Goal: Transaction & Acquisition: Purchase product/service

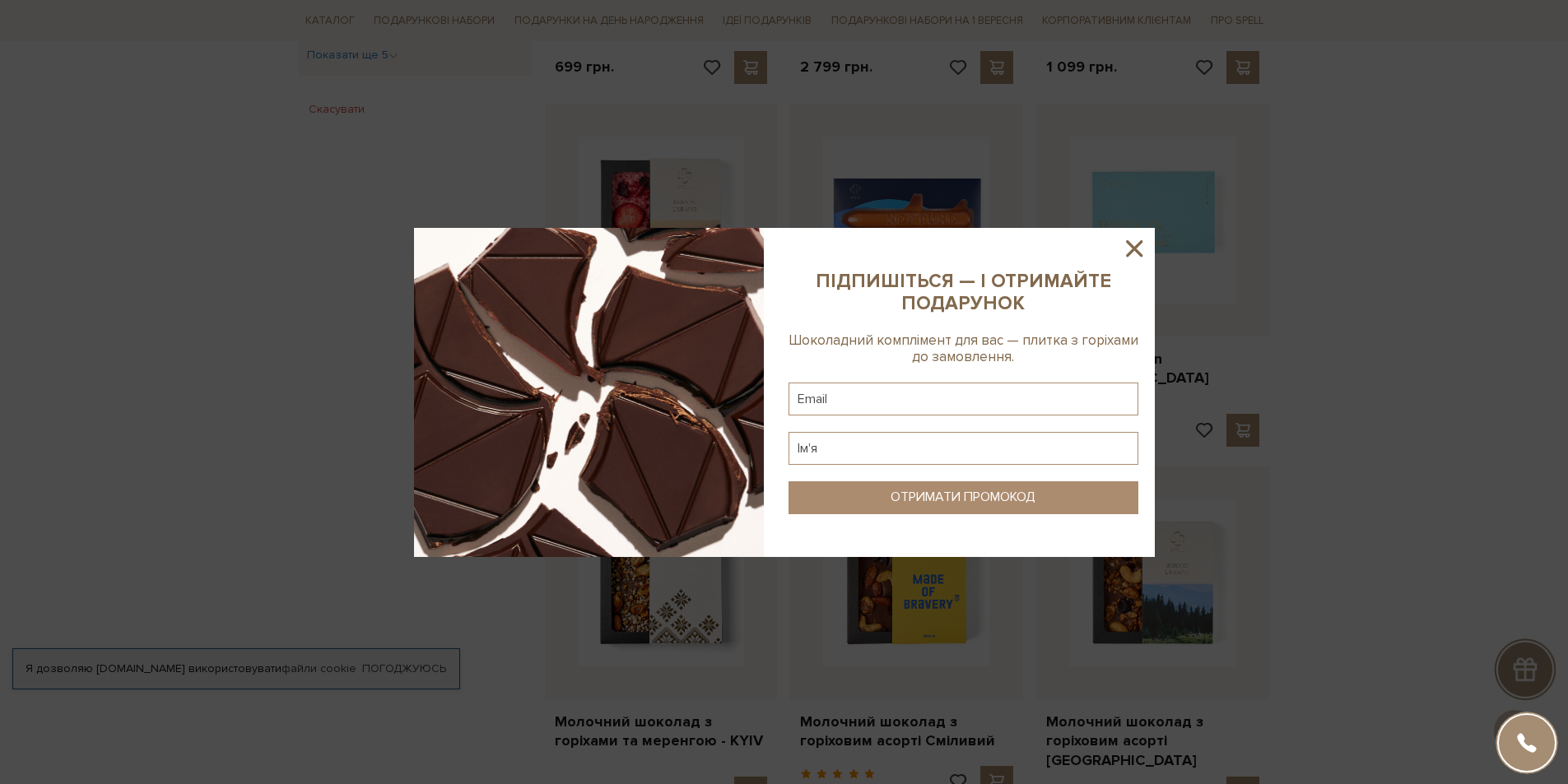
scroll to position [1317, 0]
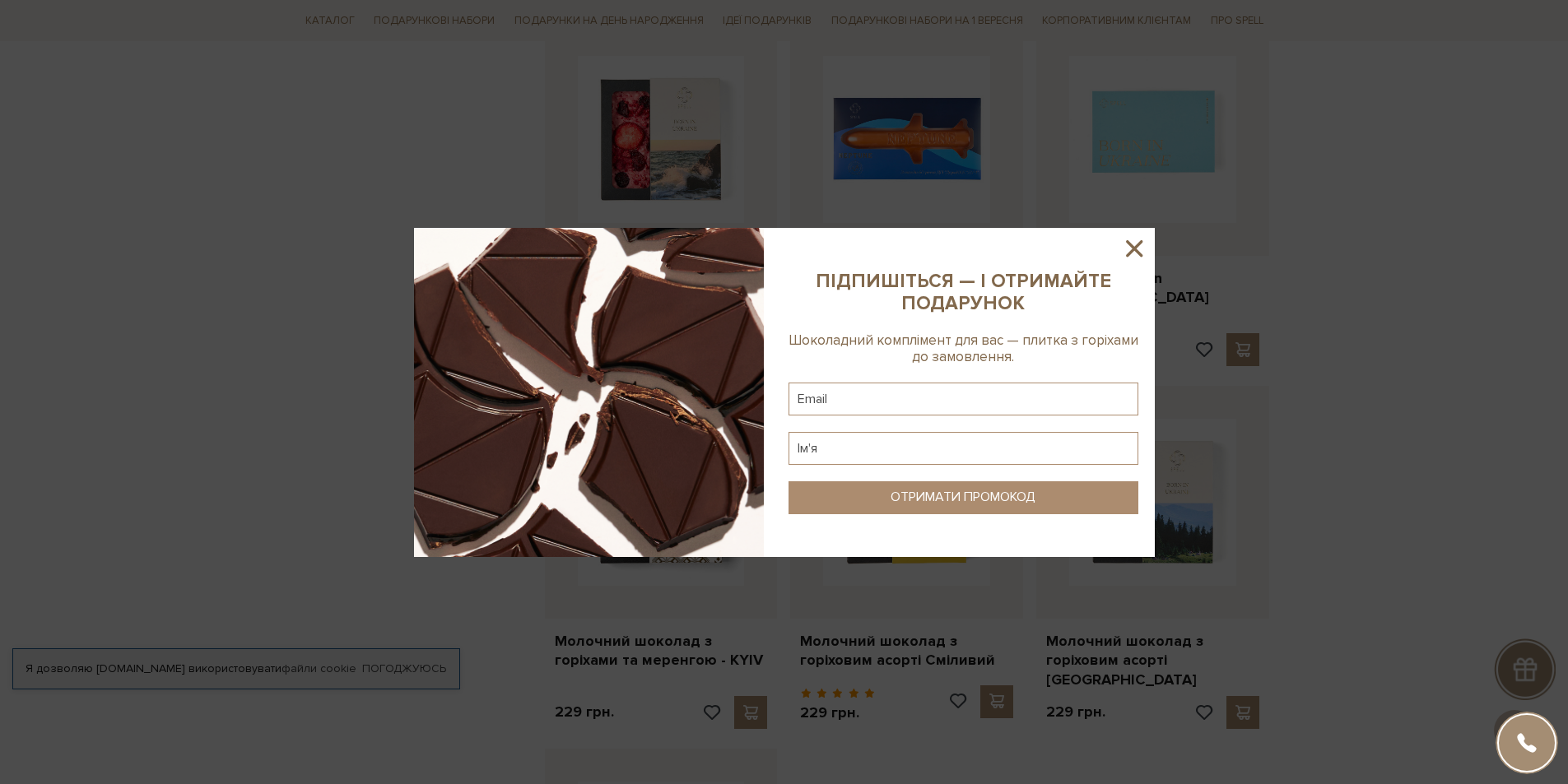
click at [1140, 248] on icon at bounding box center [1134, 249] width 28 height 28
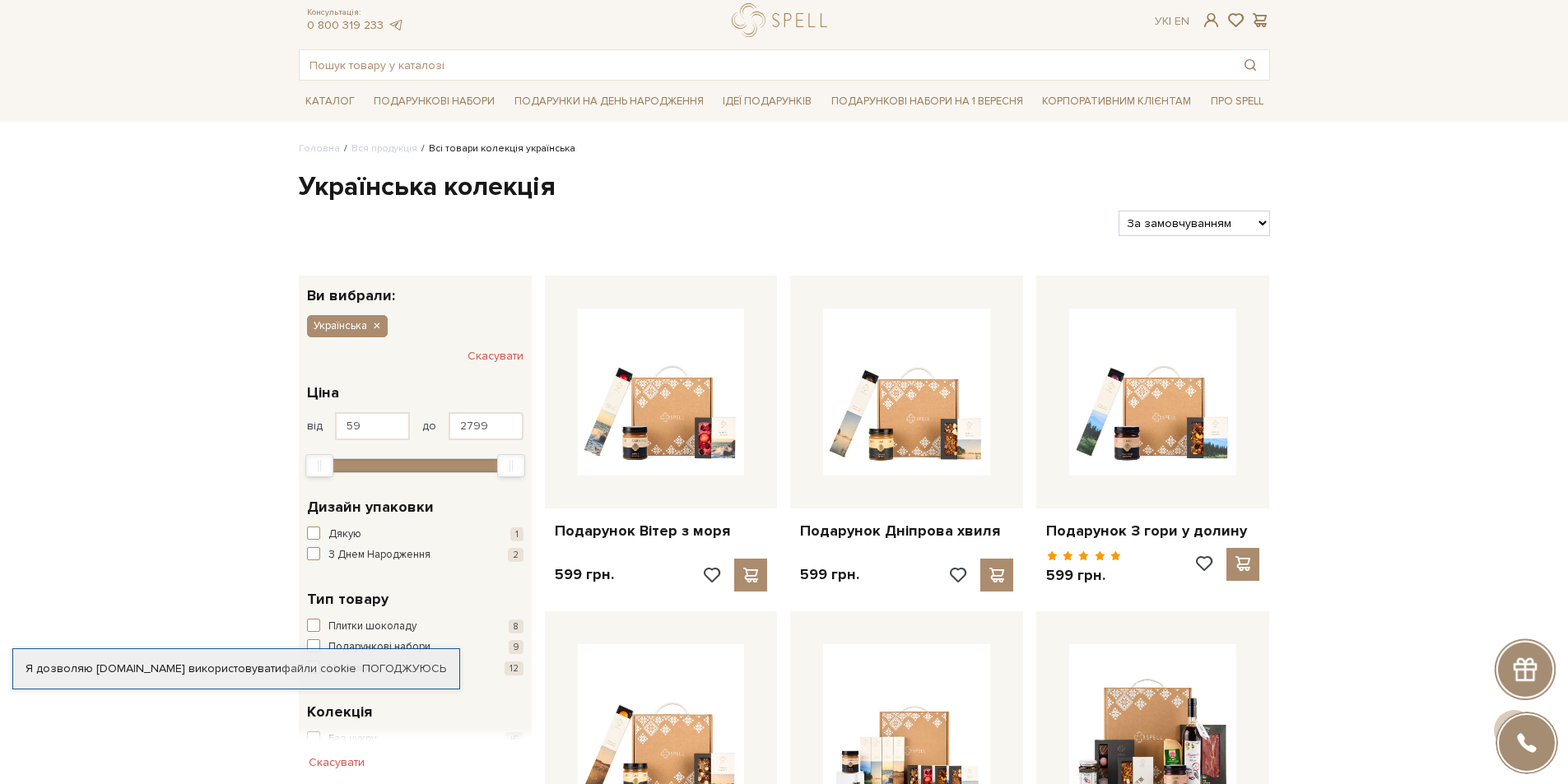
scroll to position [0, 0]
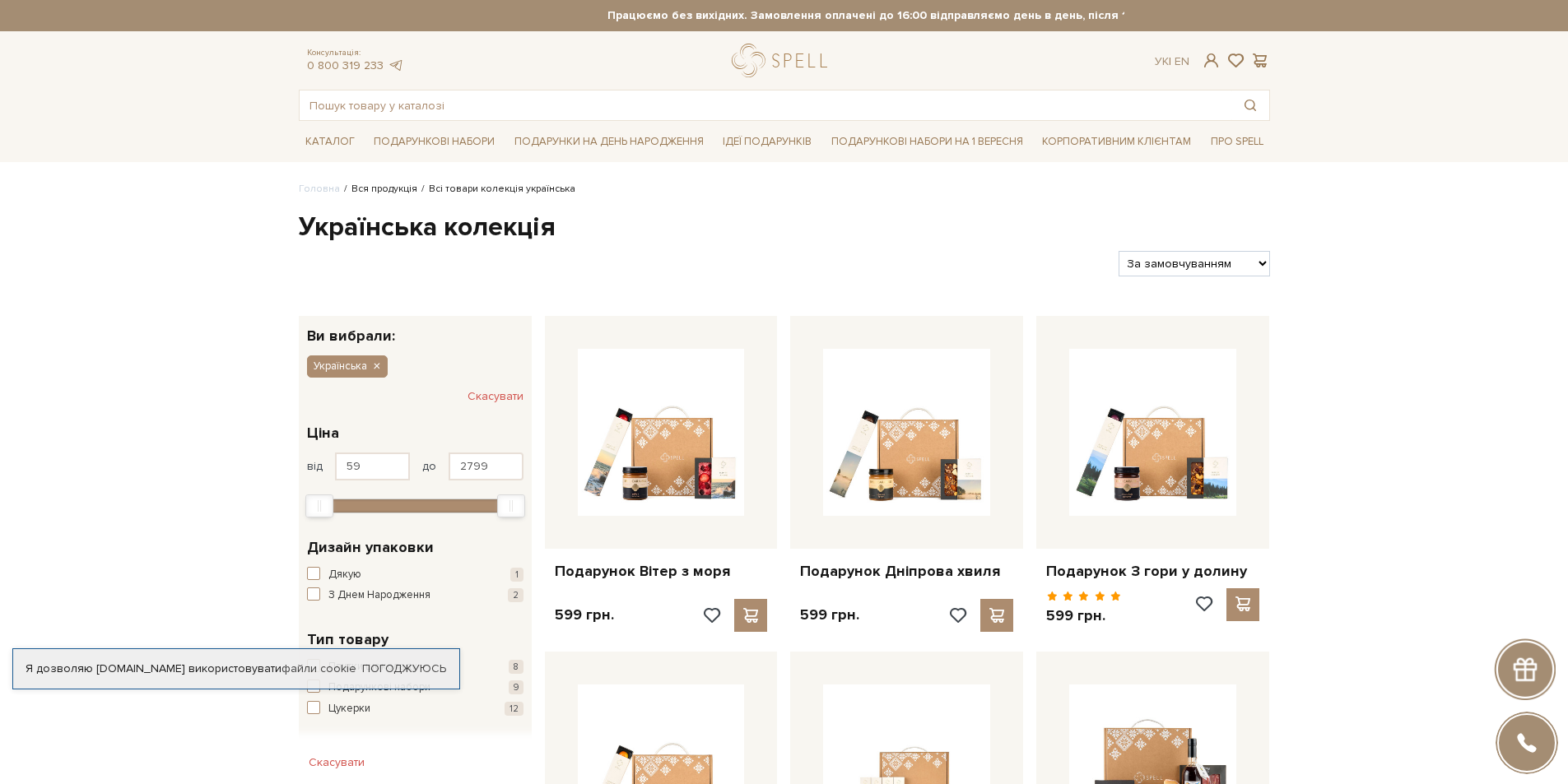
click at [384, 189] on link "Вся продукція" at bounding box center [384, 189] width 66 height 13
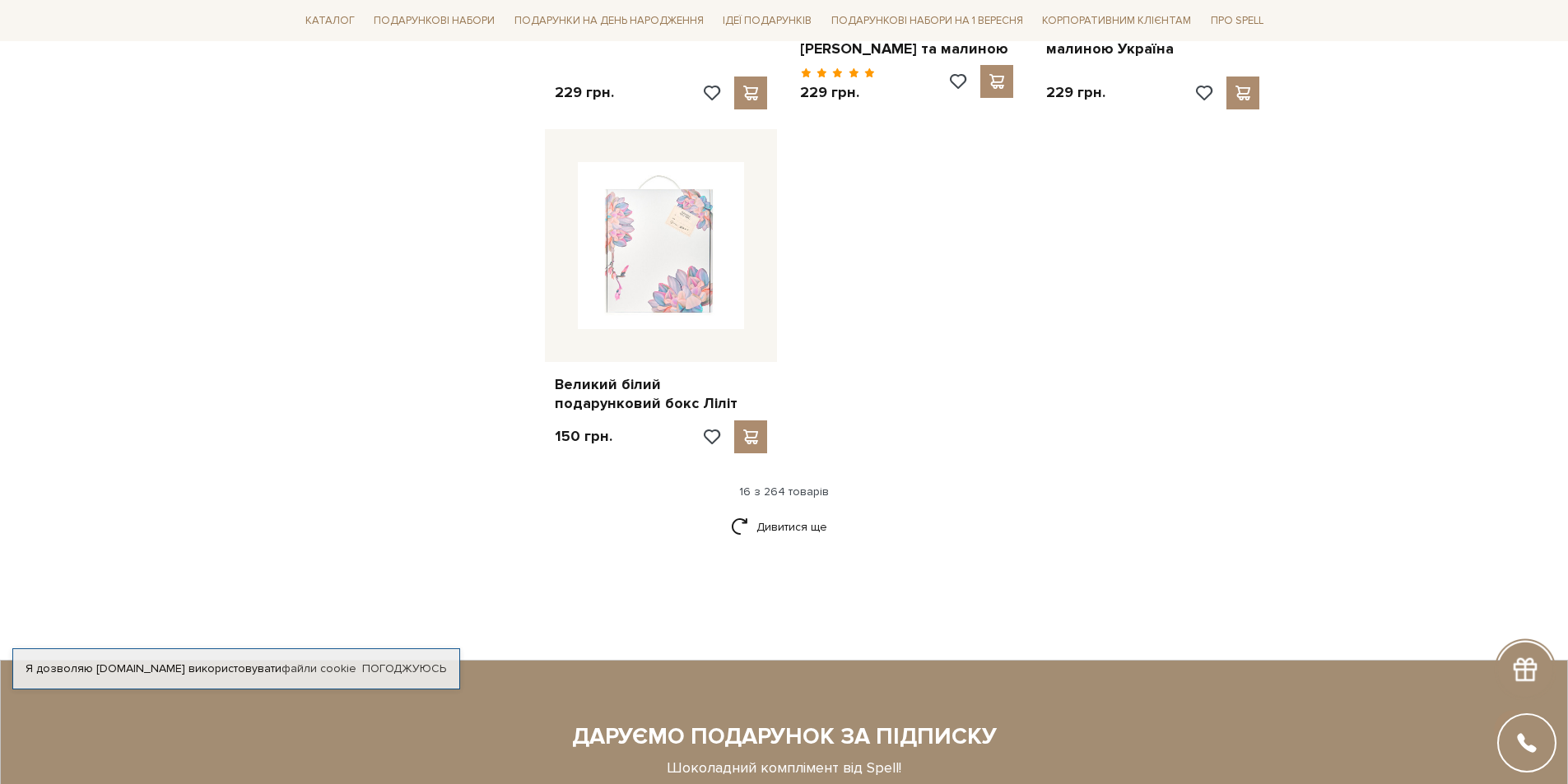
scroll to position [2057, 0]
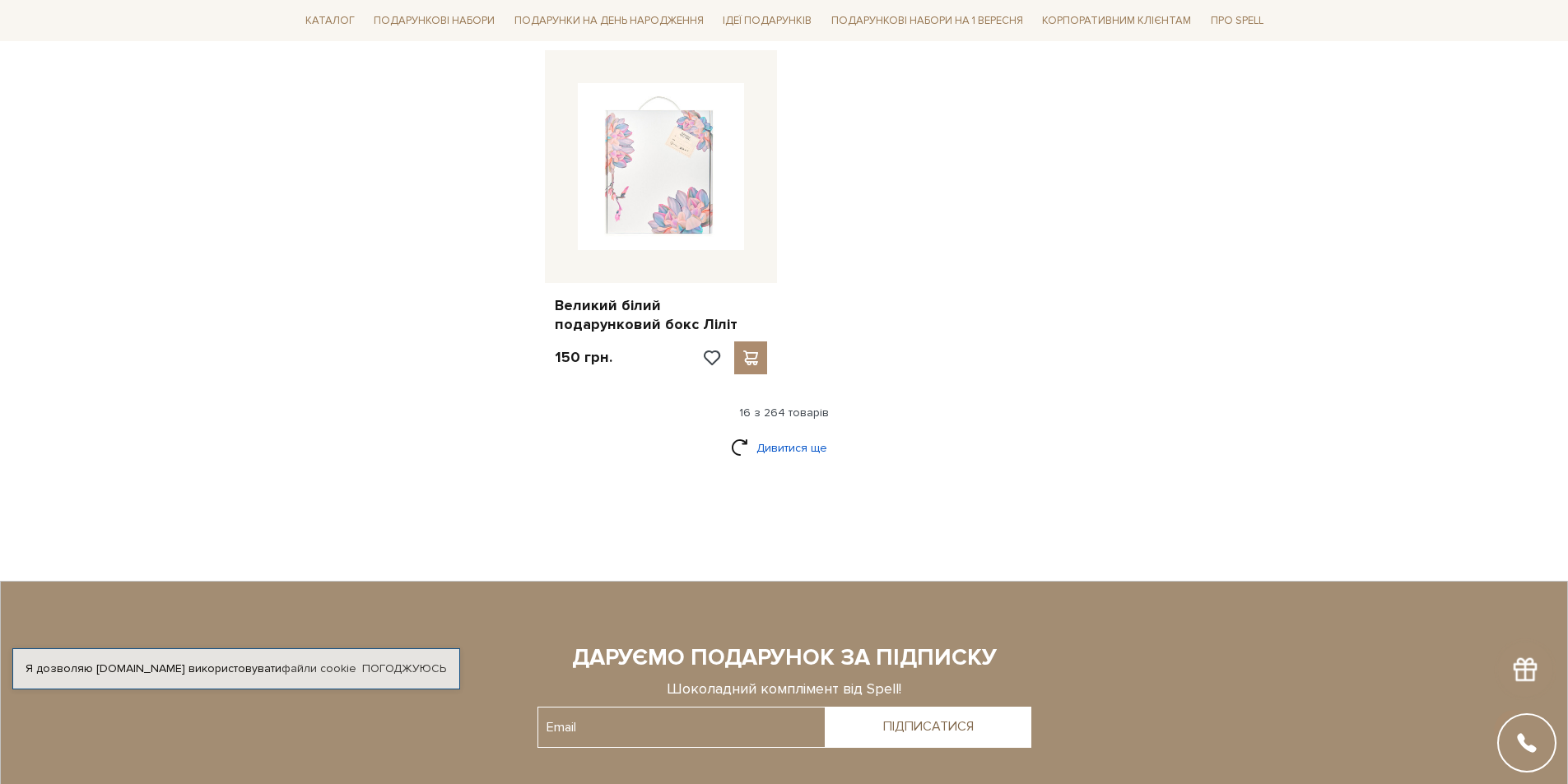
click at [781, 434] on link "Дивитися ще" at bounding box center [784, 449] width 107 height 29
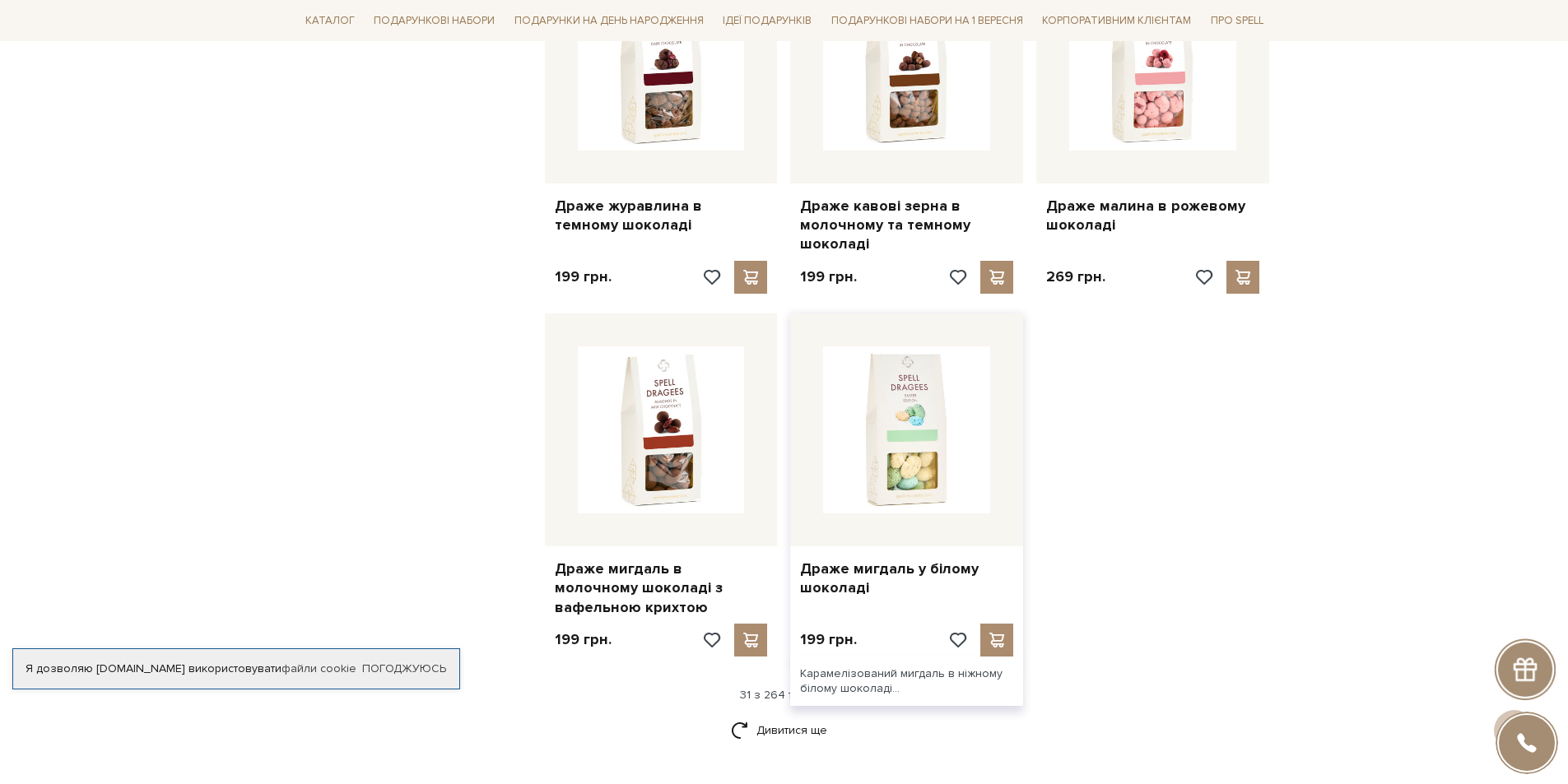
scroll to position [3703, 0]
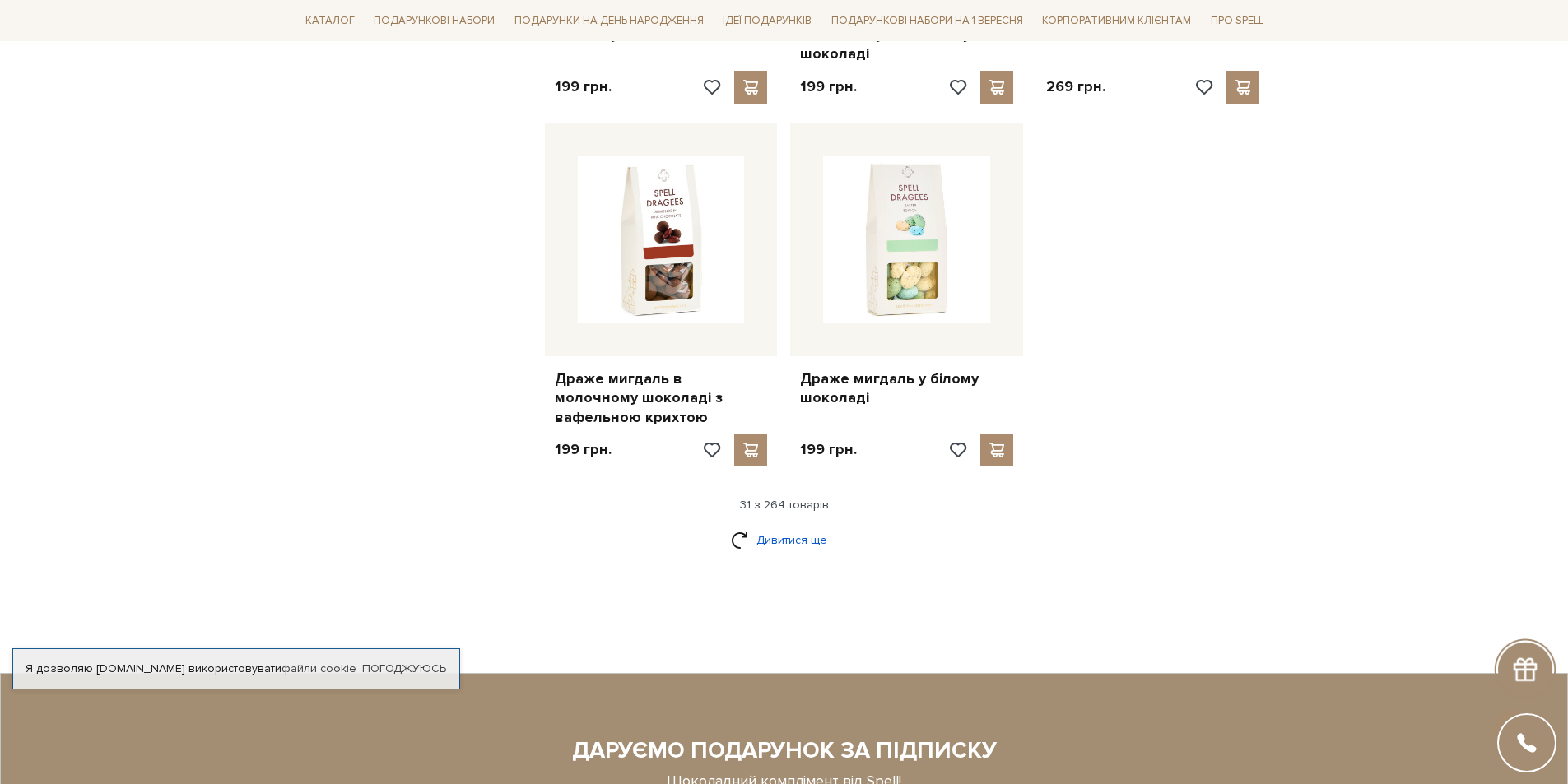
click at [773, 525] on link "Дивитися ще" at bounding box center [784, 540] width 107 height 29
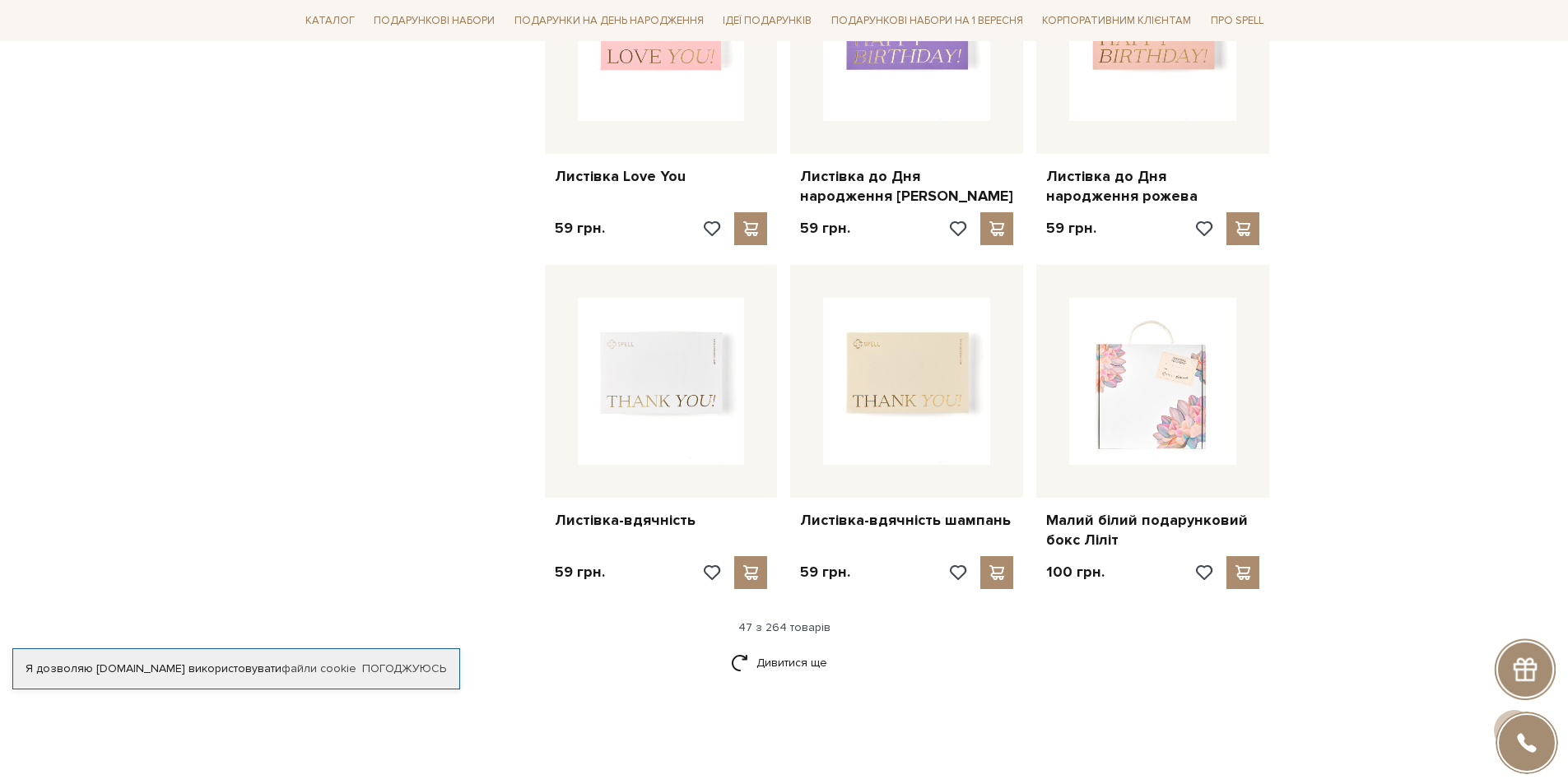
scroll to position [5184, 0]
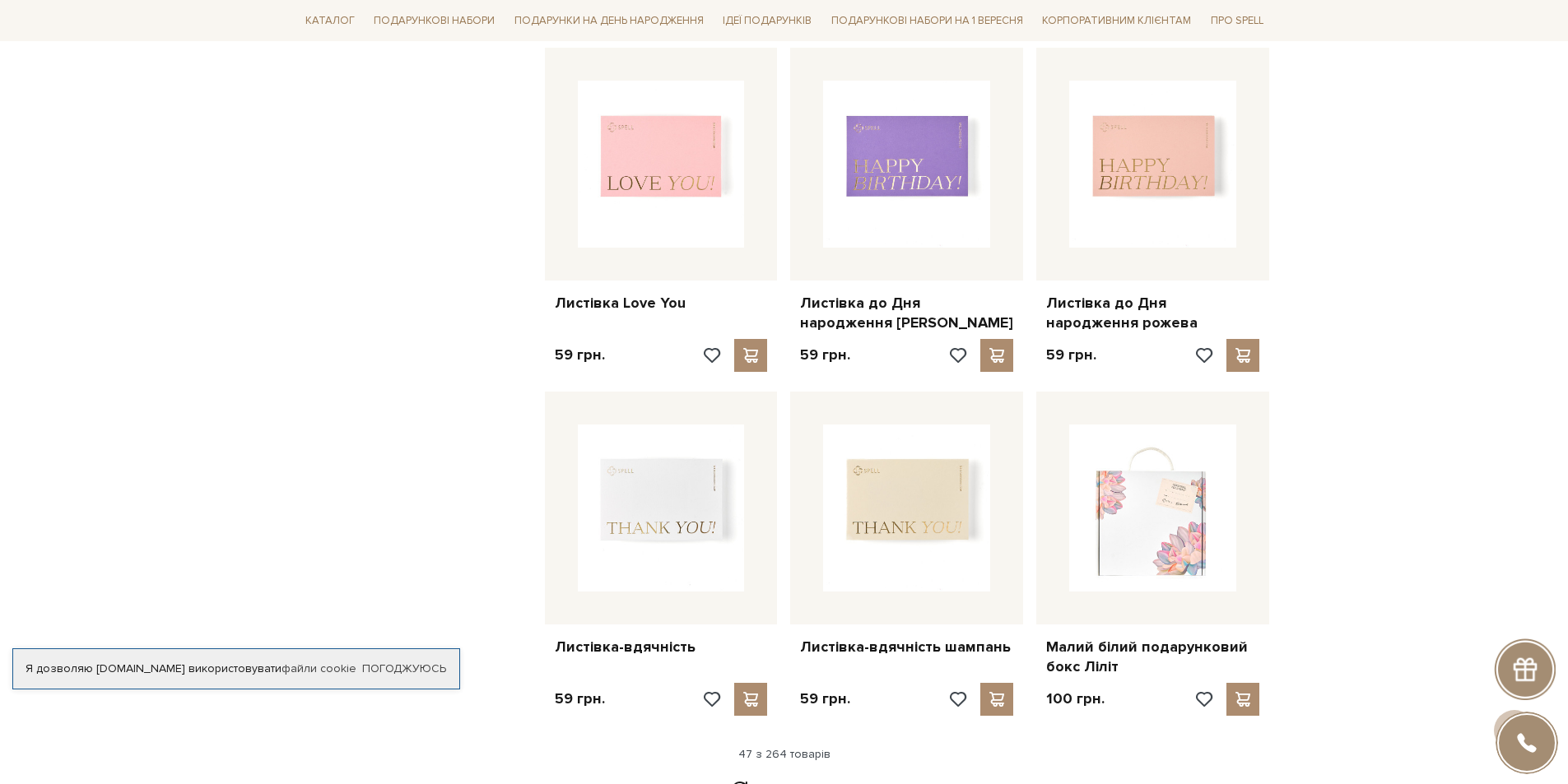
click at [779, 775] on link "Дивитися ще" at bounding box center [784, 789] width 107 height 29
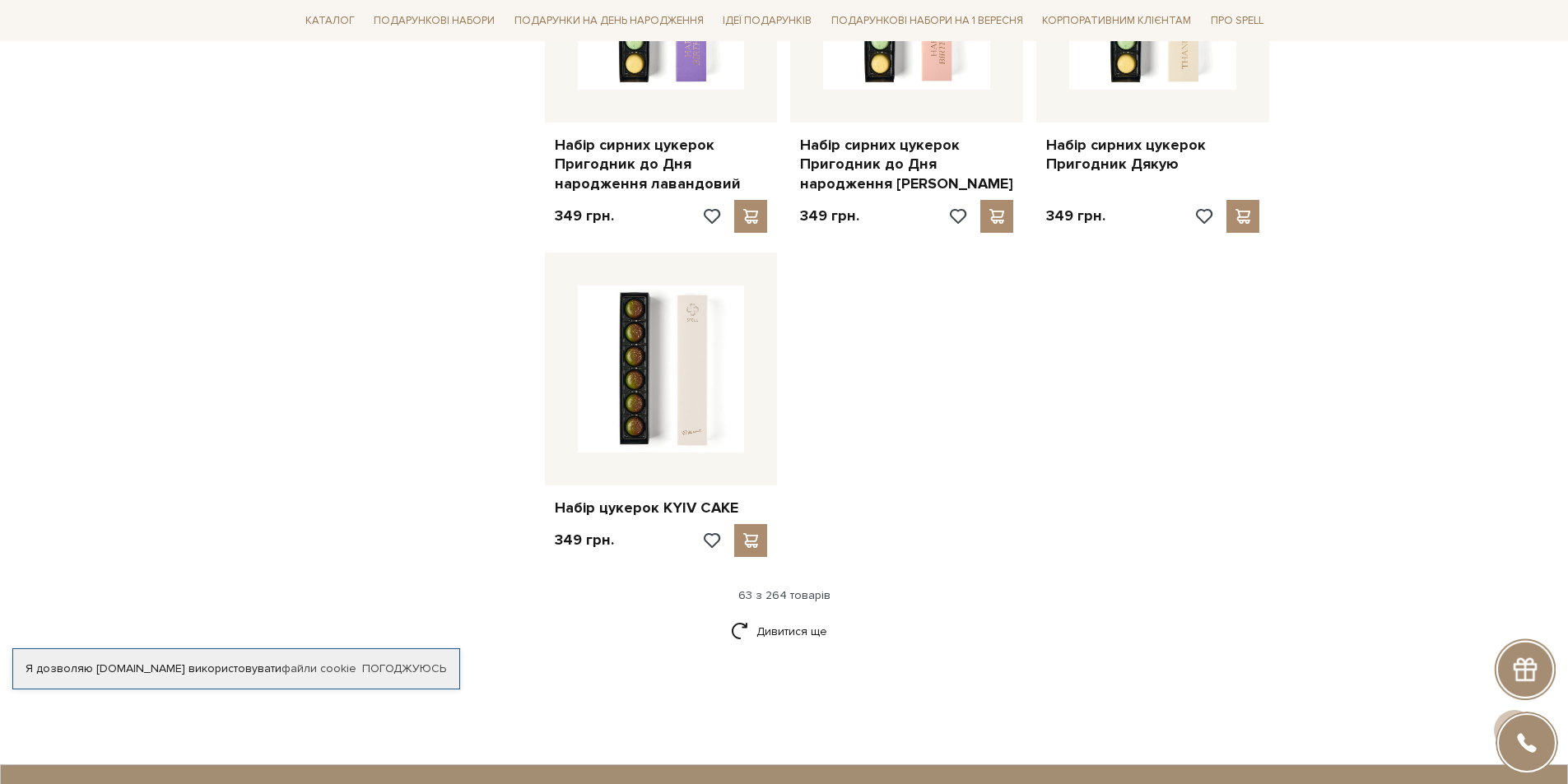
scroll to position [7487, 0]
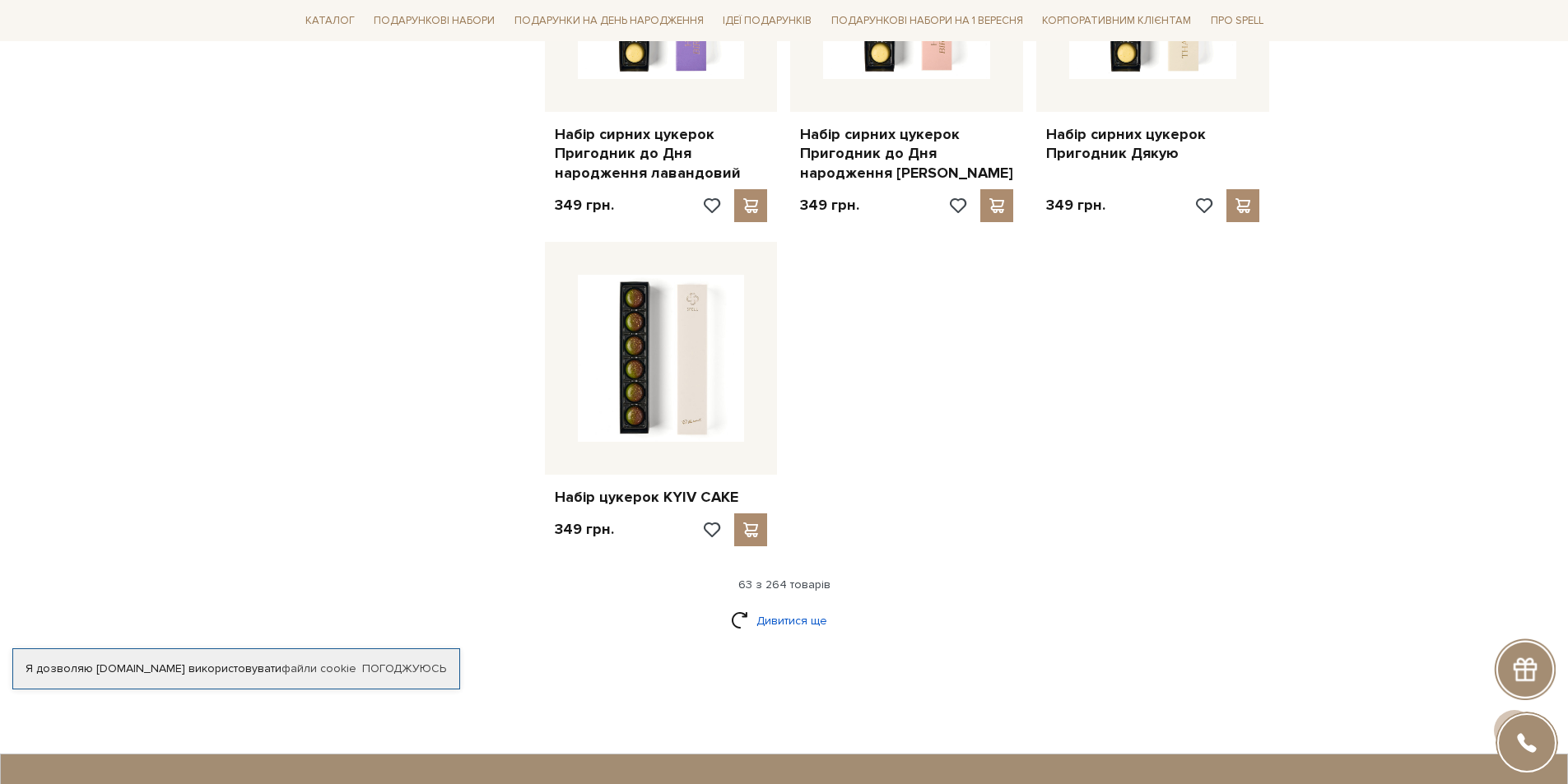
click at [781, 607] on link "Дивитися ще" at bounding box center [784, 621] width 107 height 29
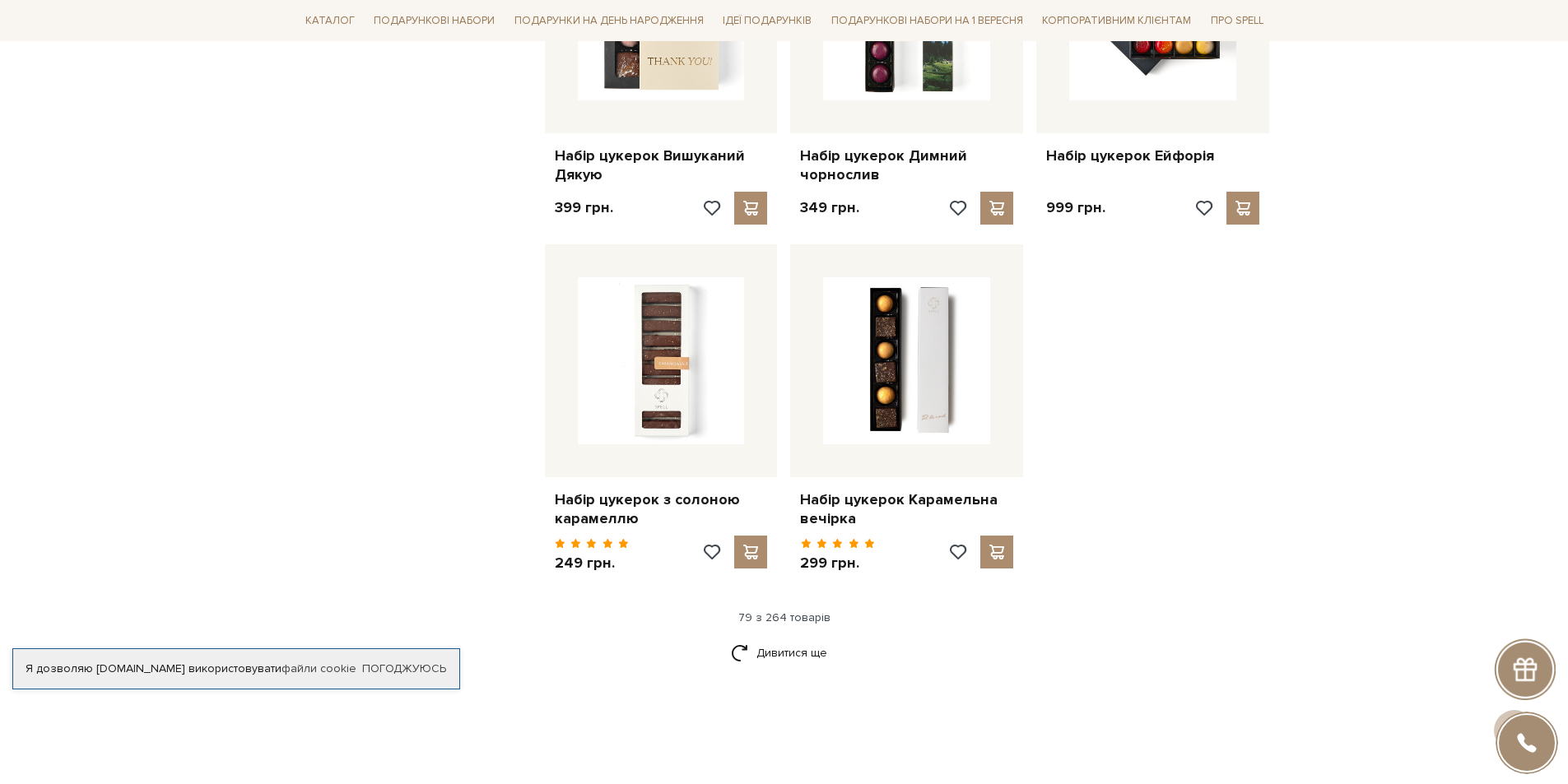
scroll to position [9544, 0]
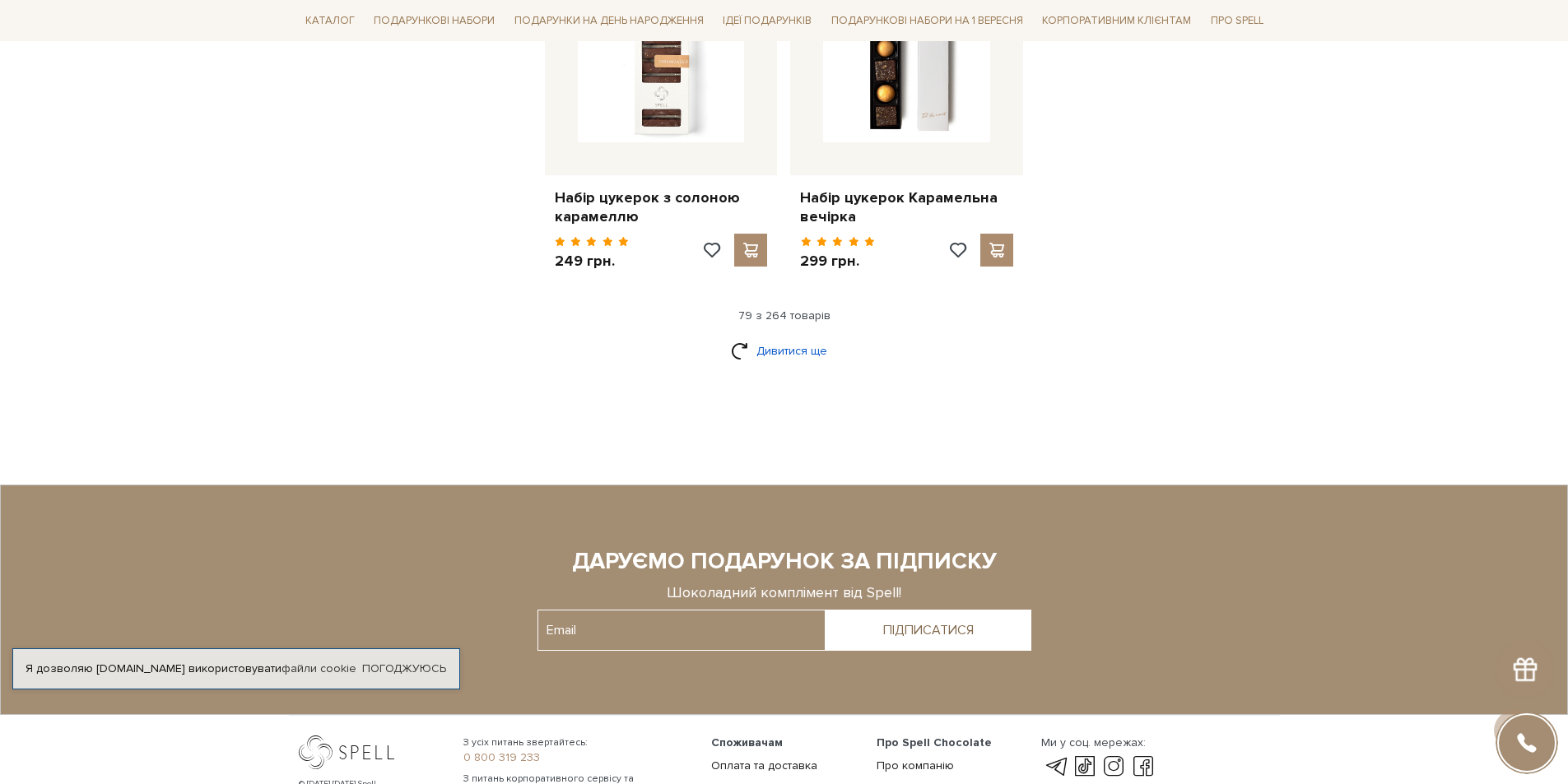
click at [788, 336] on link "Дивитися ще" at bounding box center [784, 351] width 107 height 29
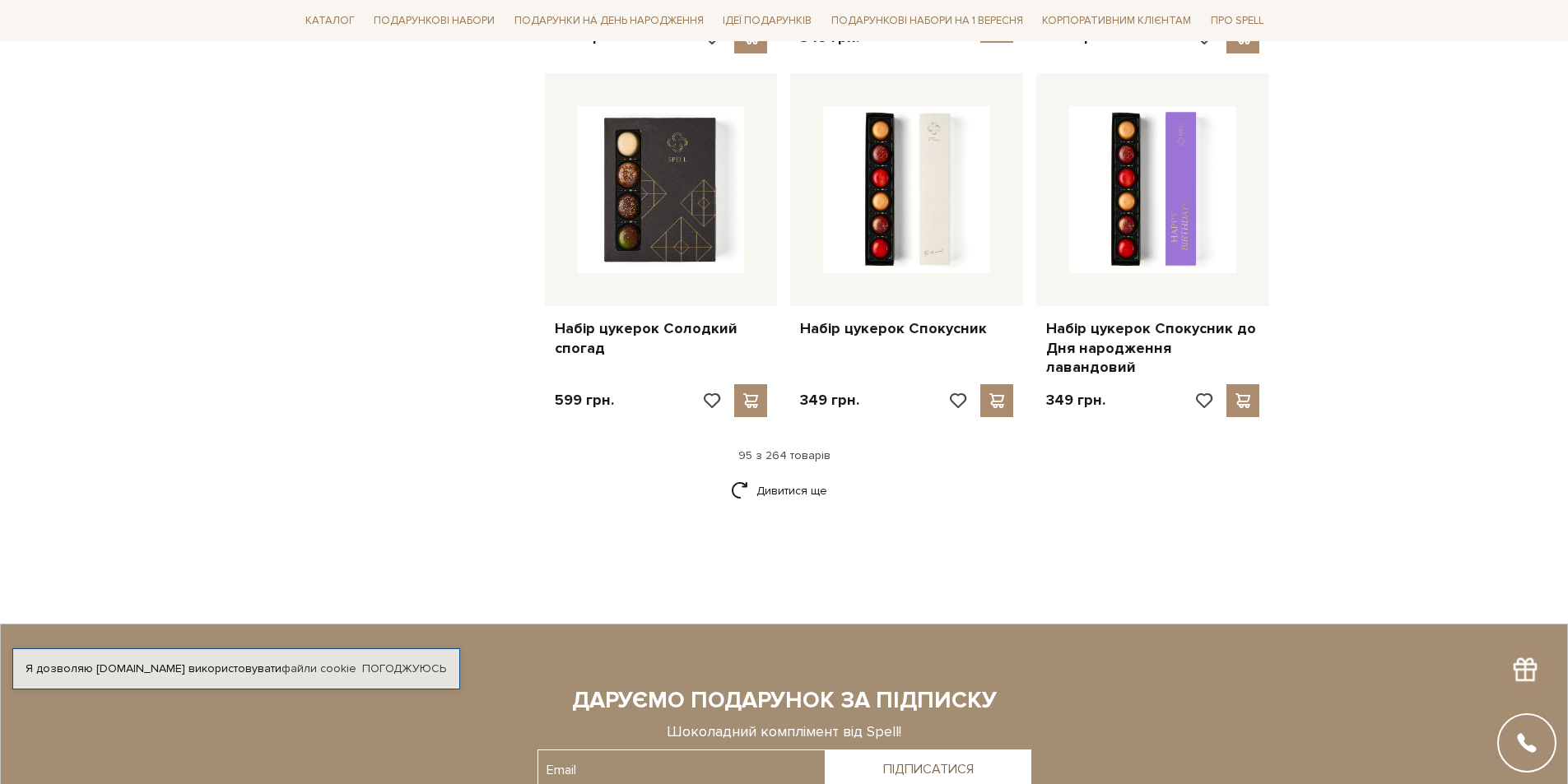
scroll to position [11271, 0]
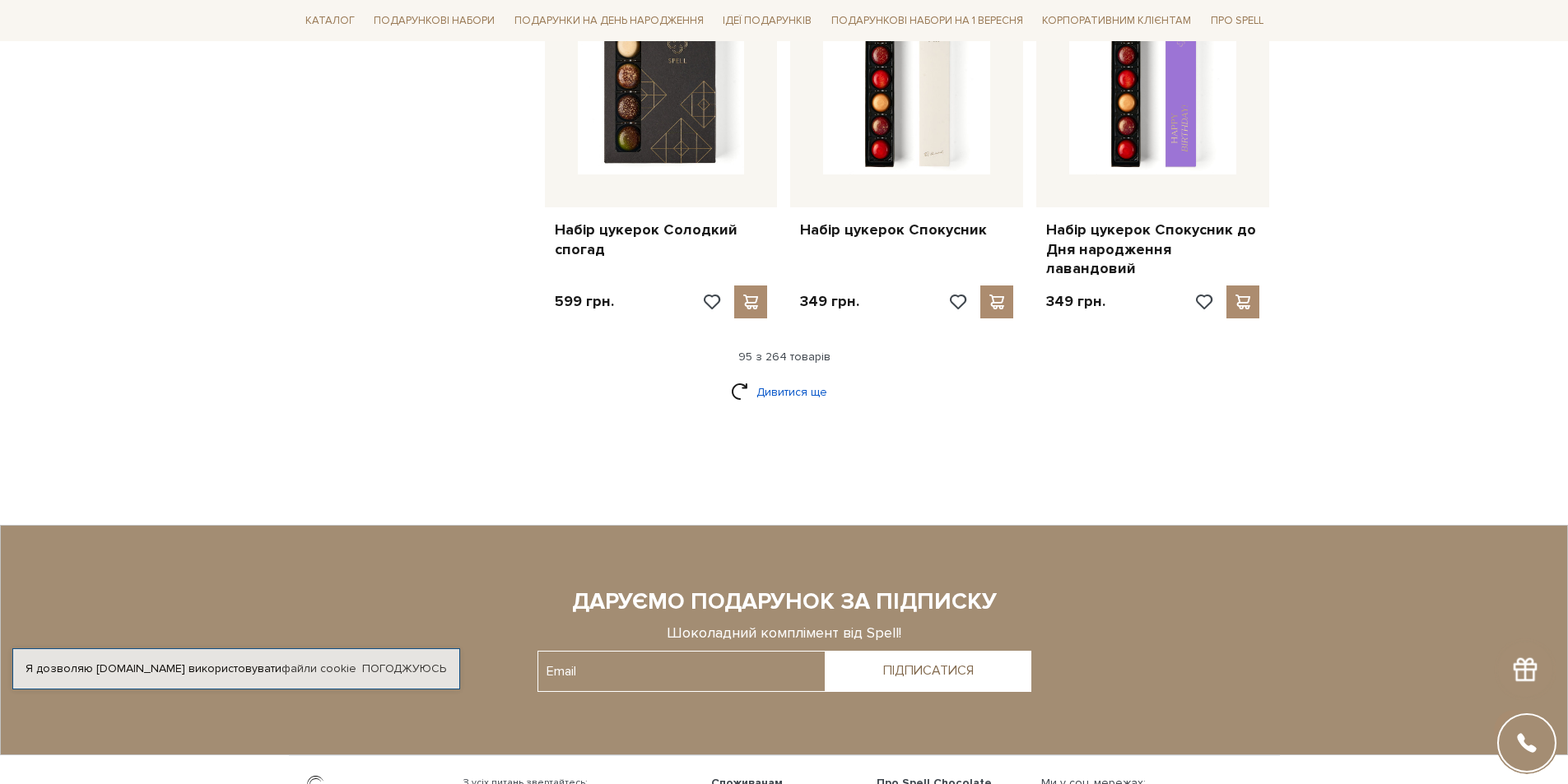
click at [802, 377] on link "Дивитися ще" at bounding box center [784, 392] width 107 height 29
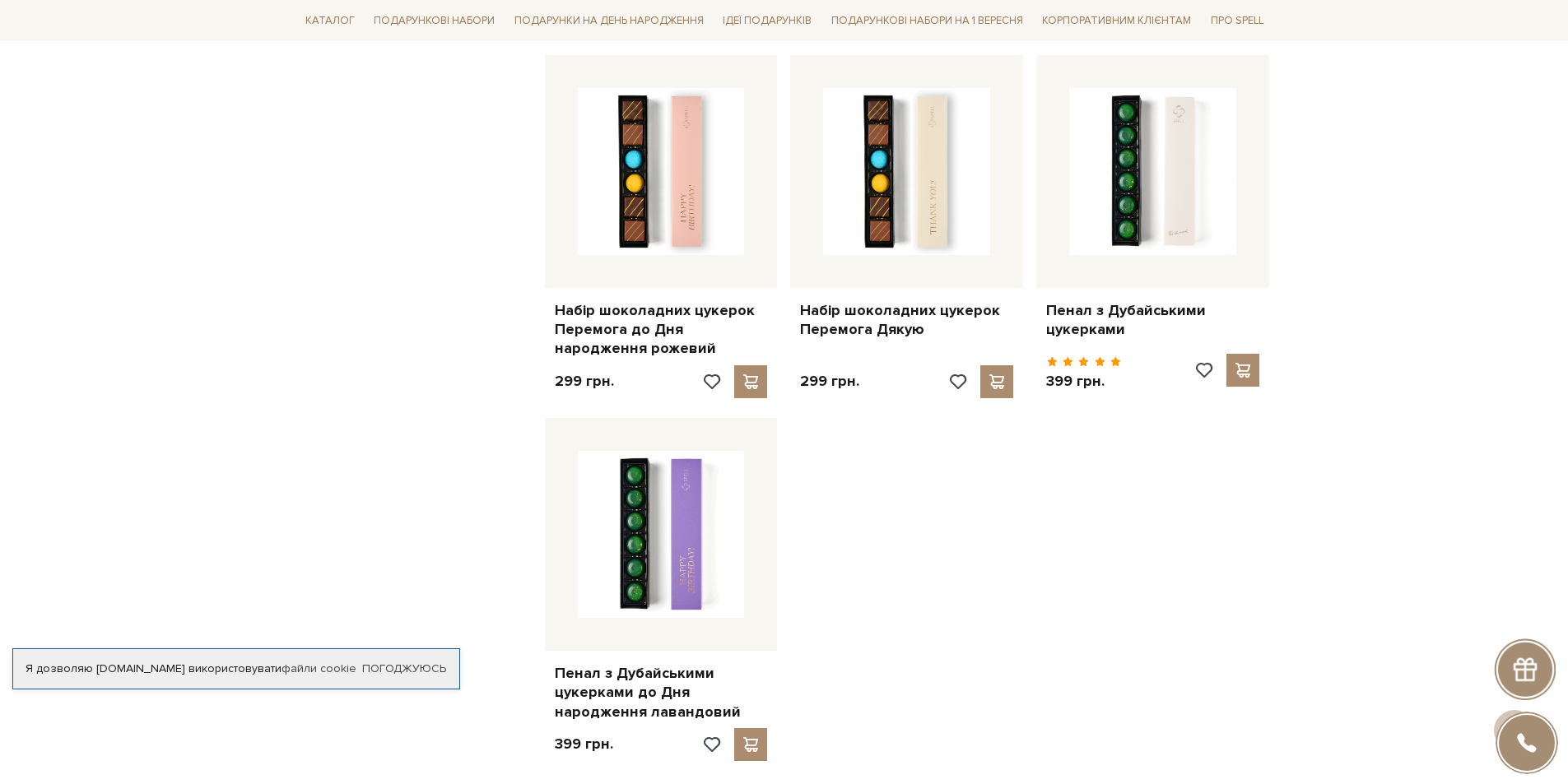
scroll to position [13328, 0]
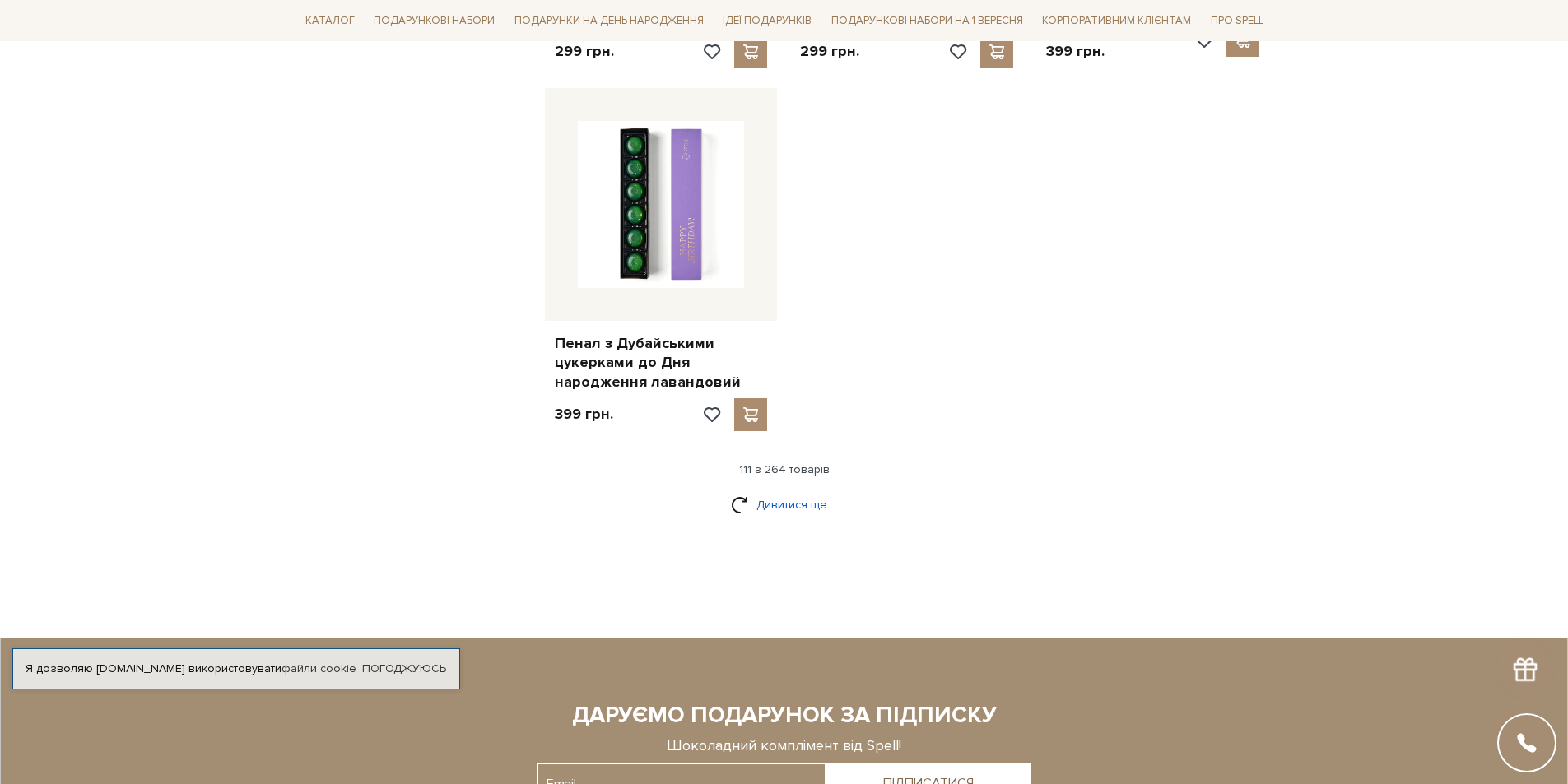
click at [784, 491] on link "Дивитися ще" at bounding box center [784, 505] width 107 height 29
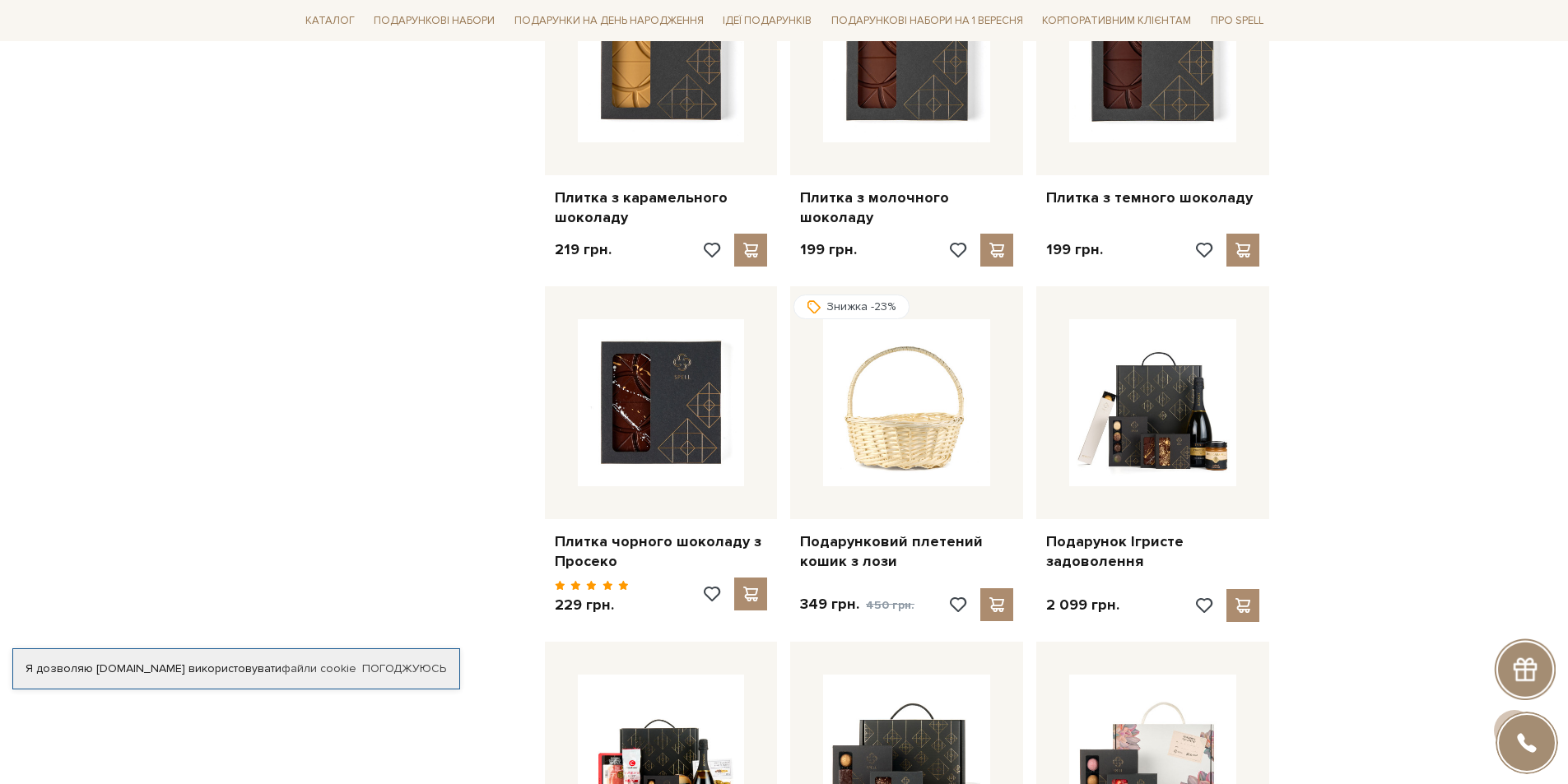
scroll to position [14151, 0]
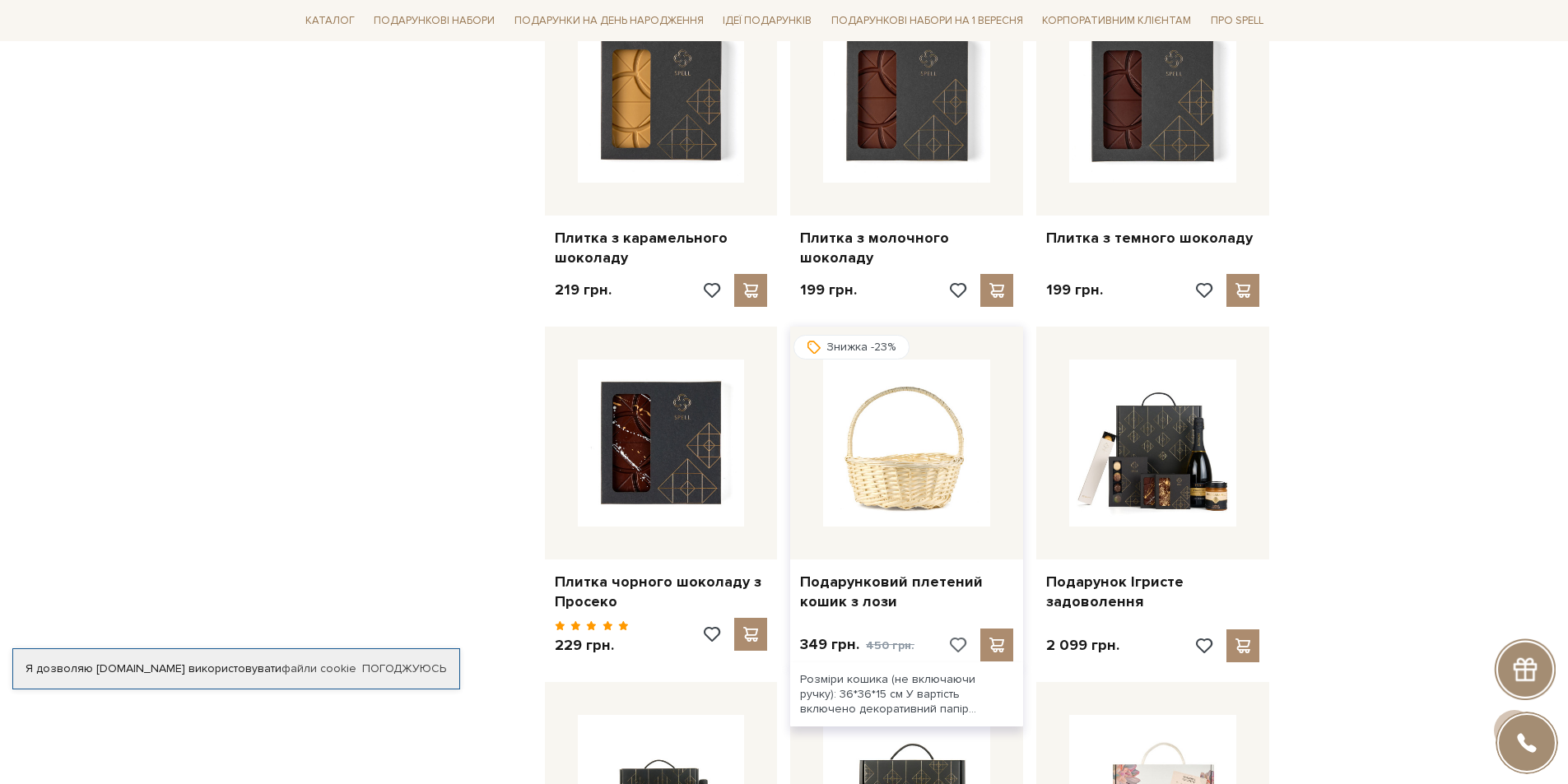
click at [958, 629] on div at bounding box center [964, 645] width 33 height 33
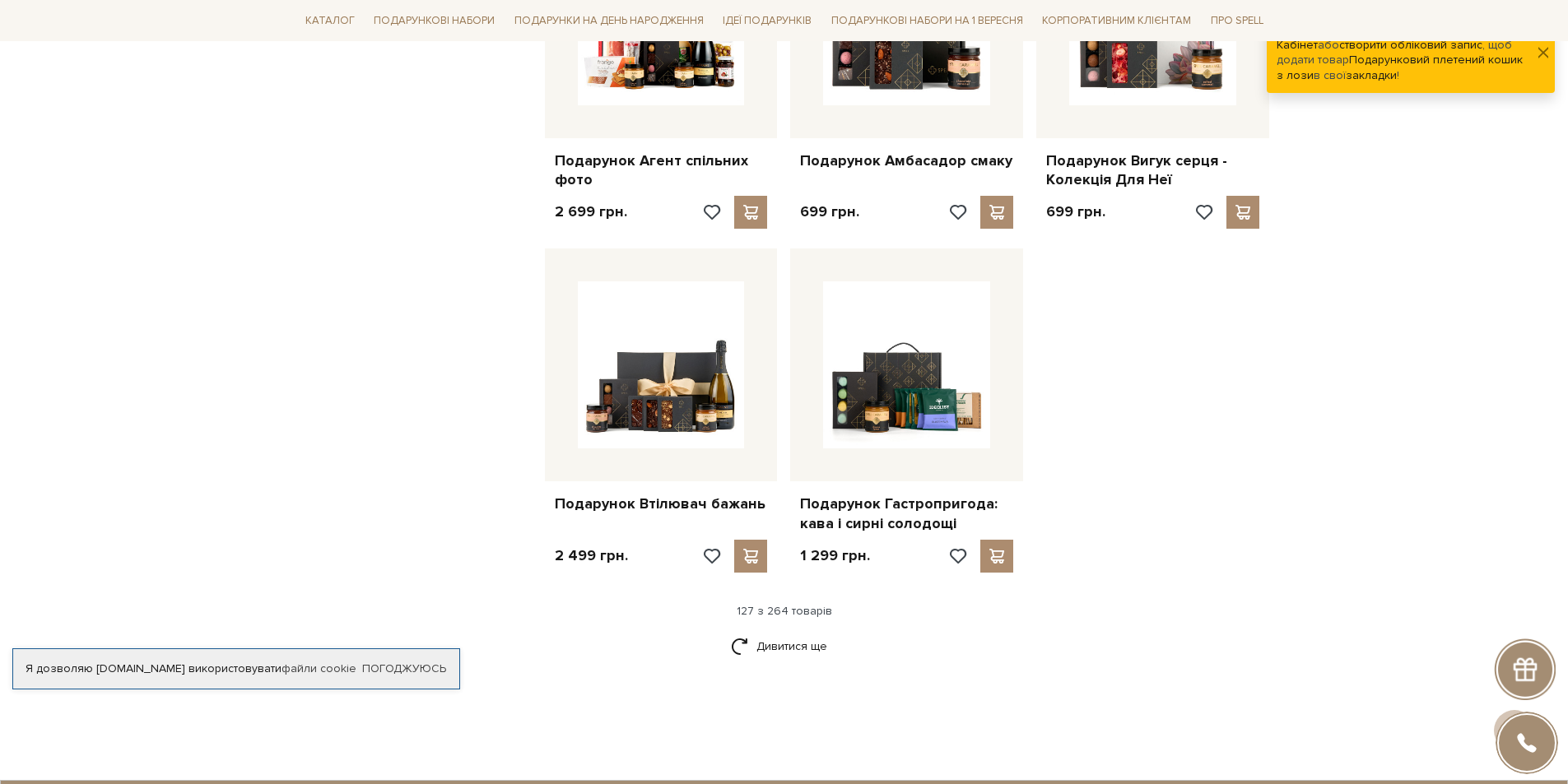
scroll to position [14974, 0]
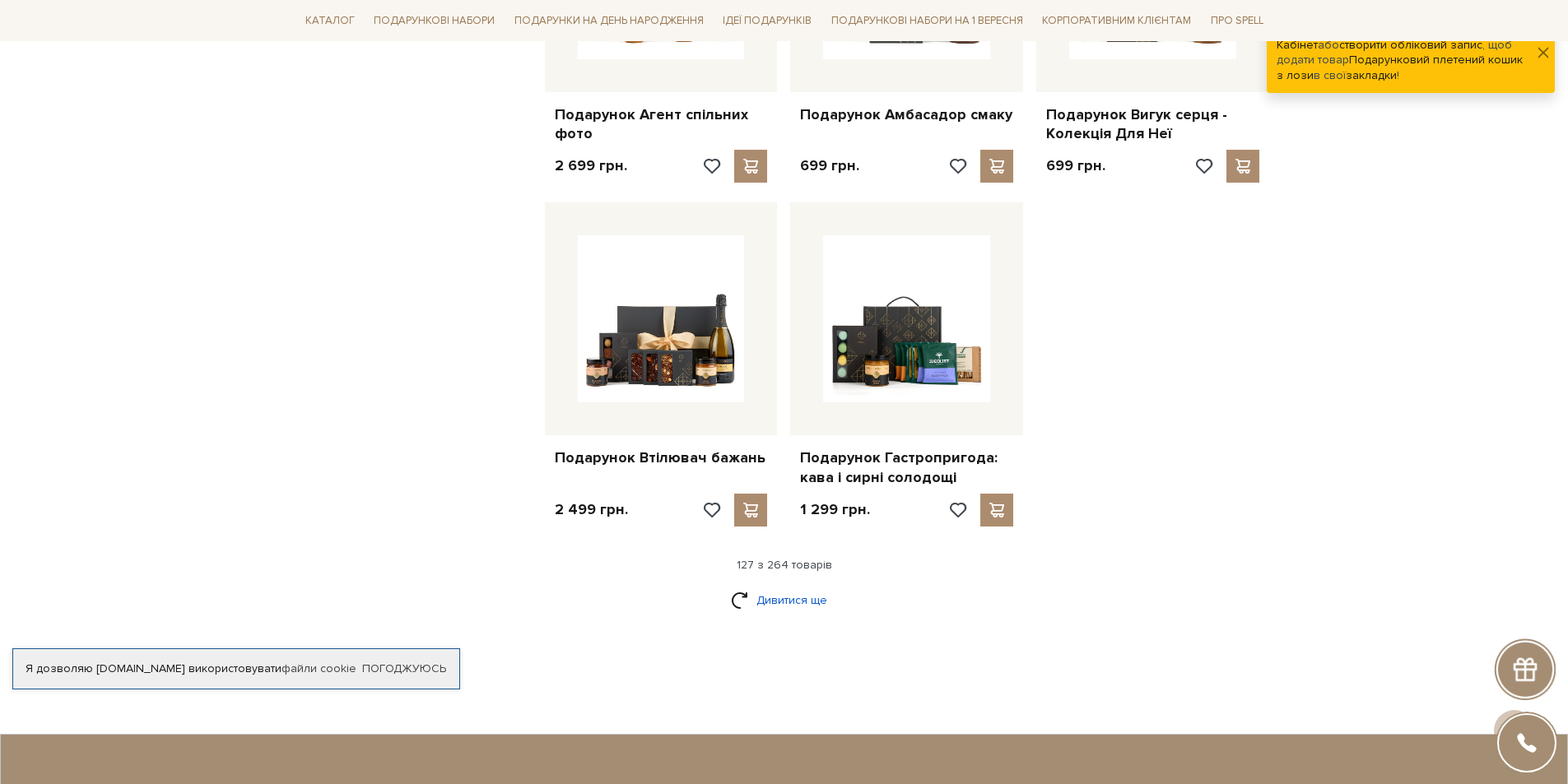
click at [788, 586] on link "Дивитися ще" at bounding box center [784, 600] width 107 height 29
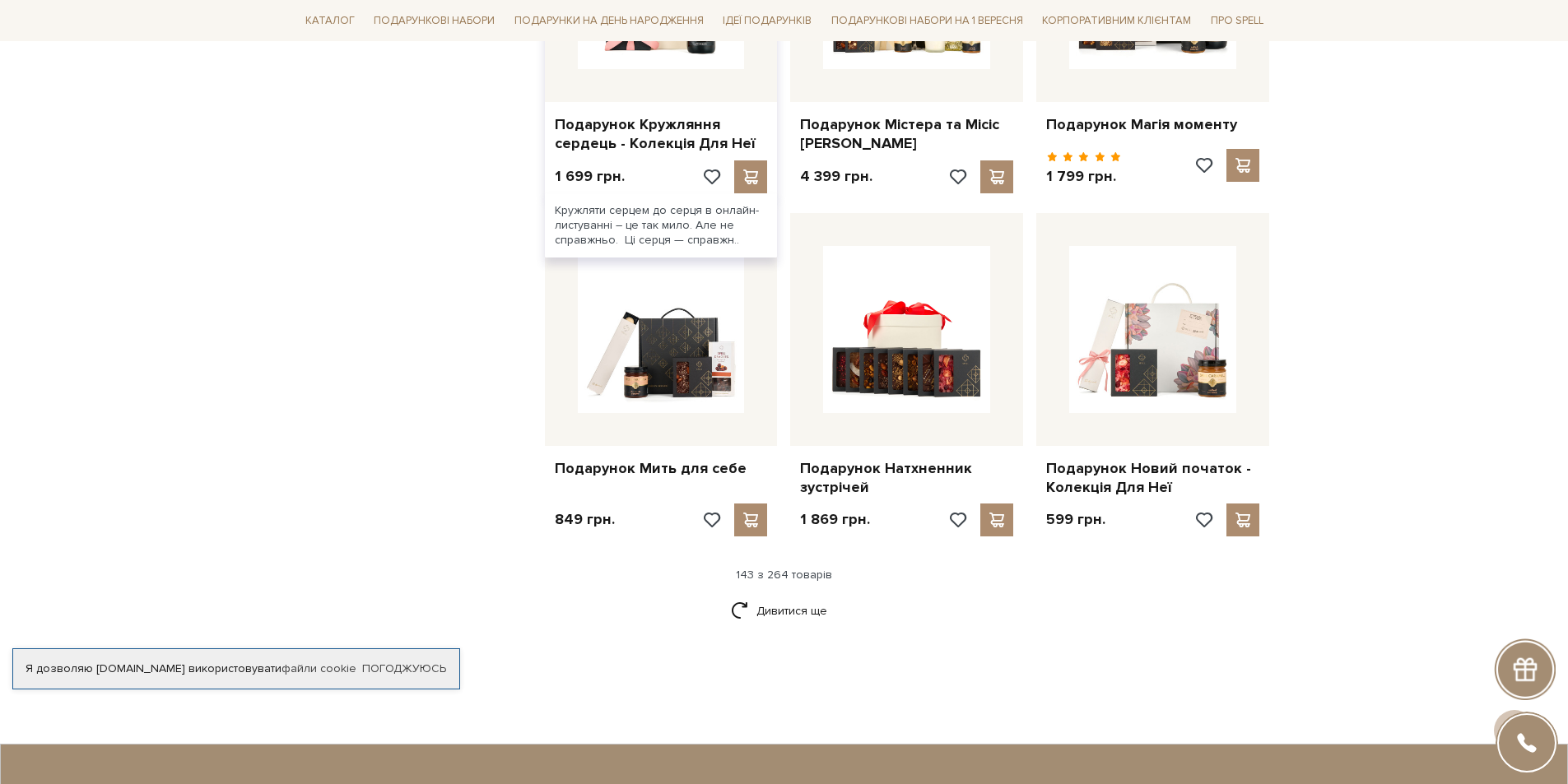
scroll to position [16702, 0]
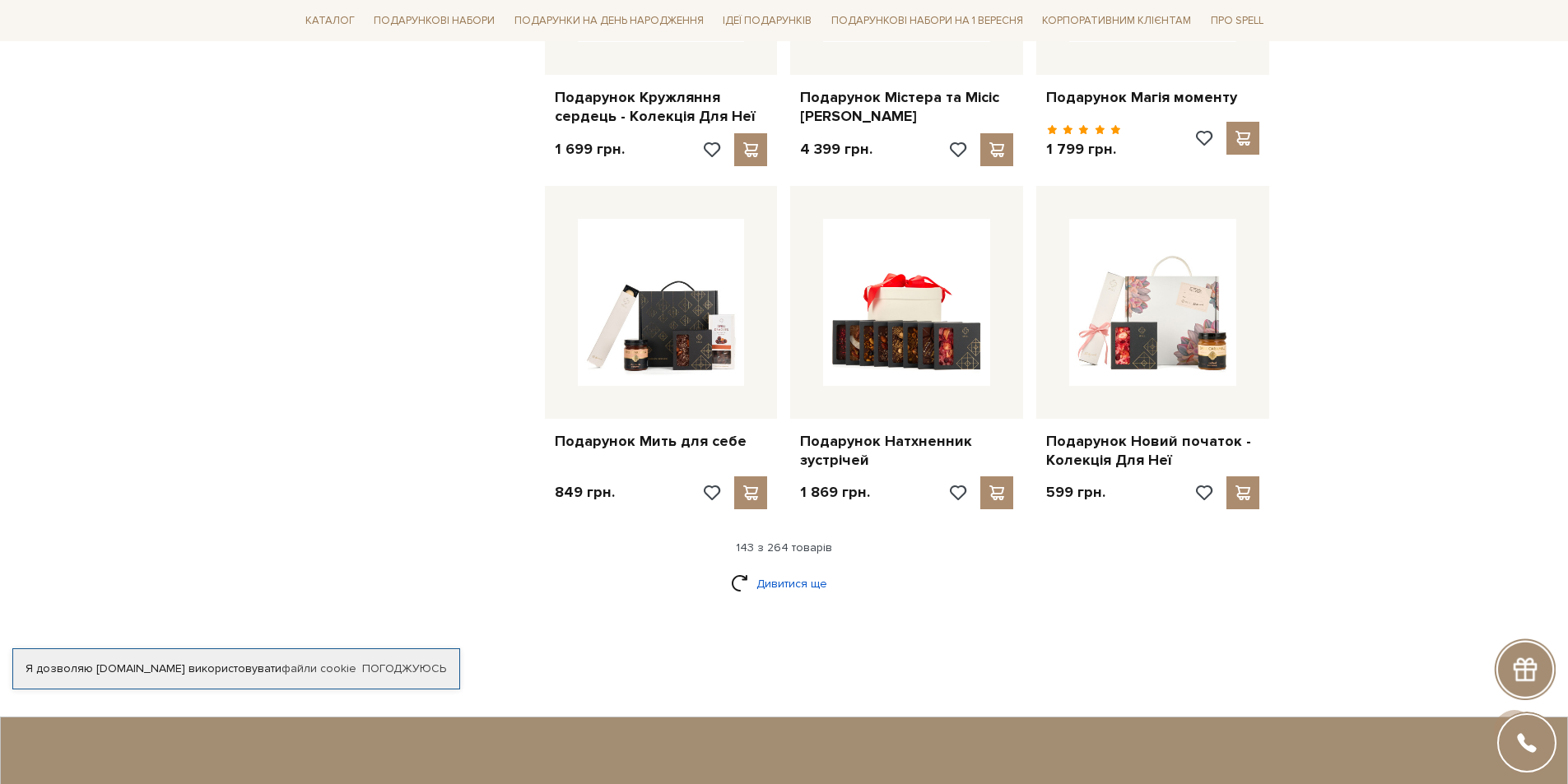
click at [796, 569] on link "Дивитися ще" at bounding box center [784, 584] width 107 height 29
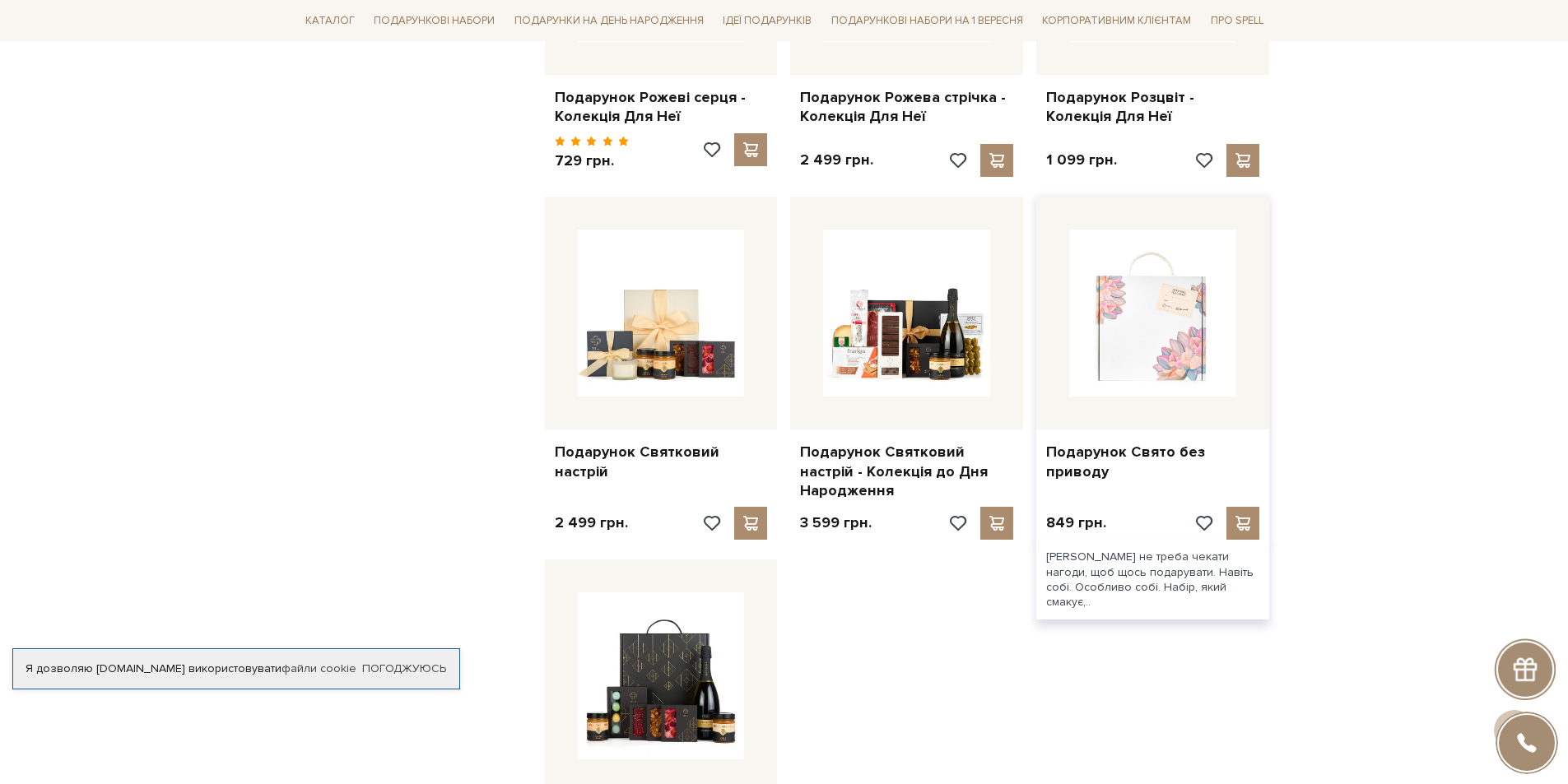
scroll to position [18429, 0]
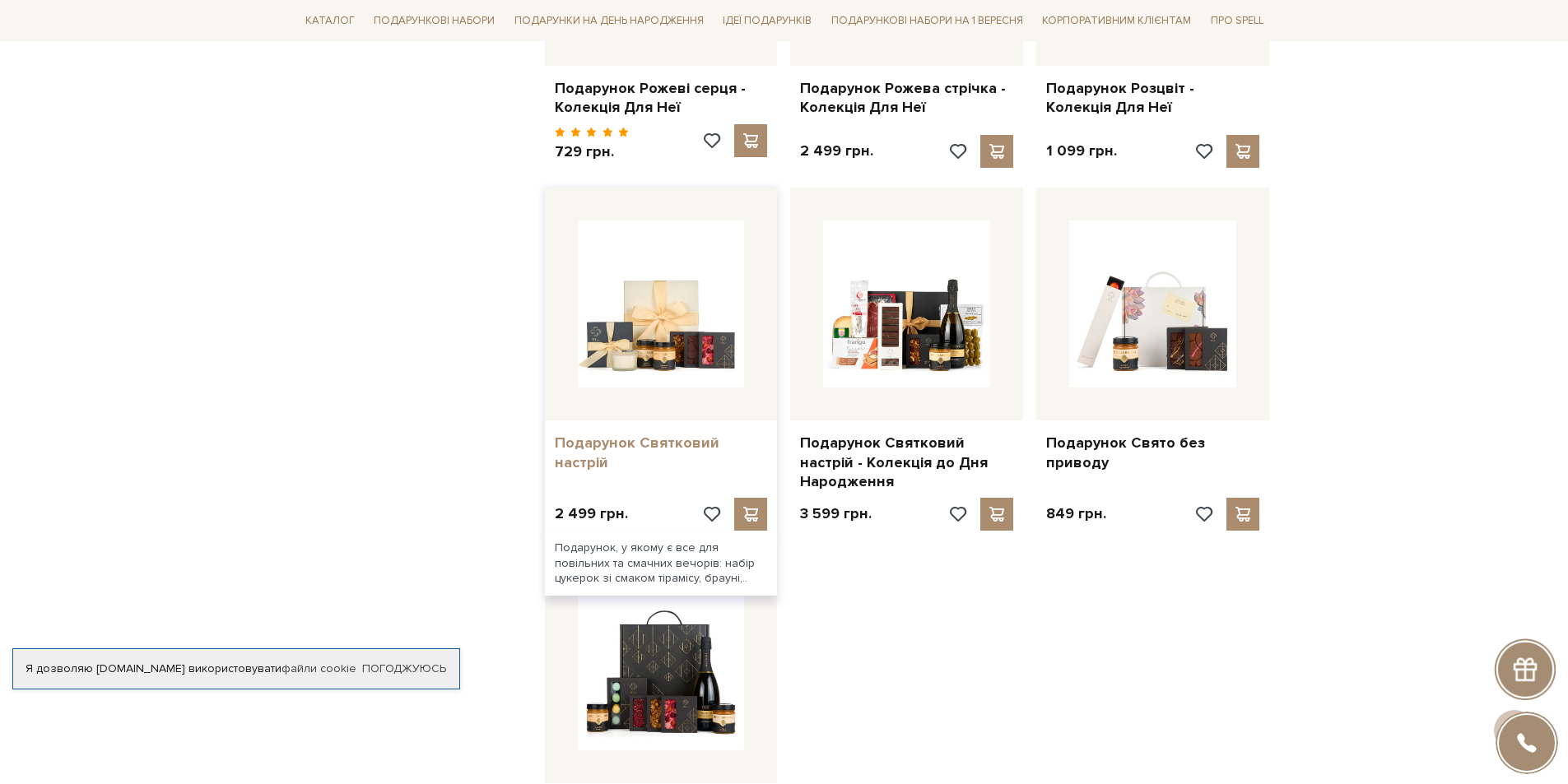
click at [656, 434] on link "Подарунок Святковий настрій" at bounding box center [661, 453] width 213 height 38
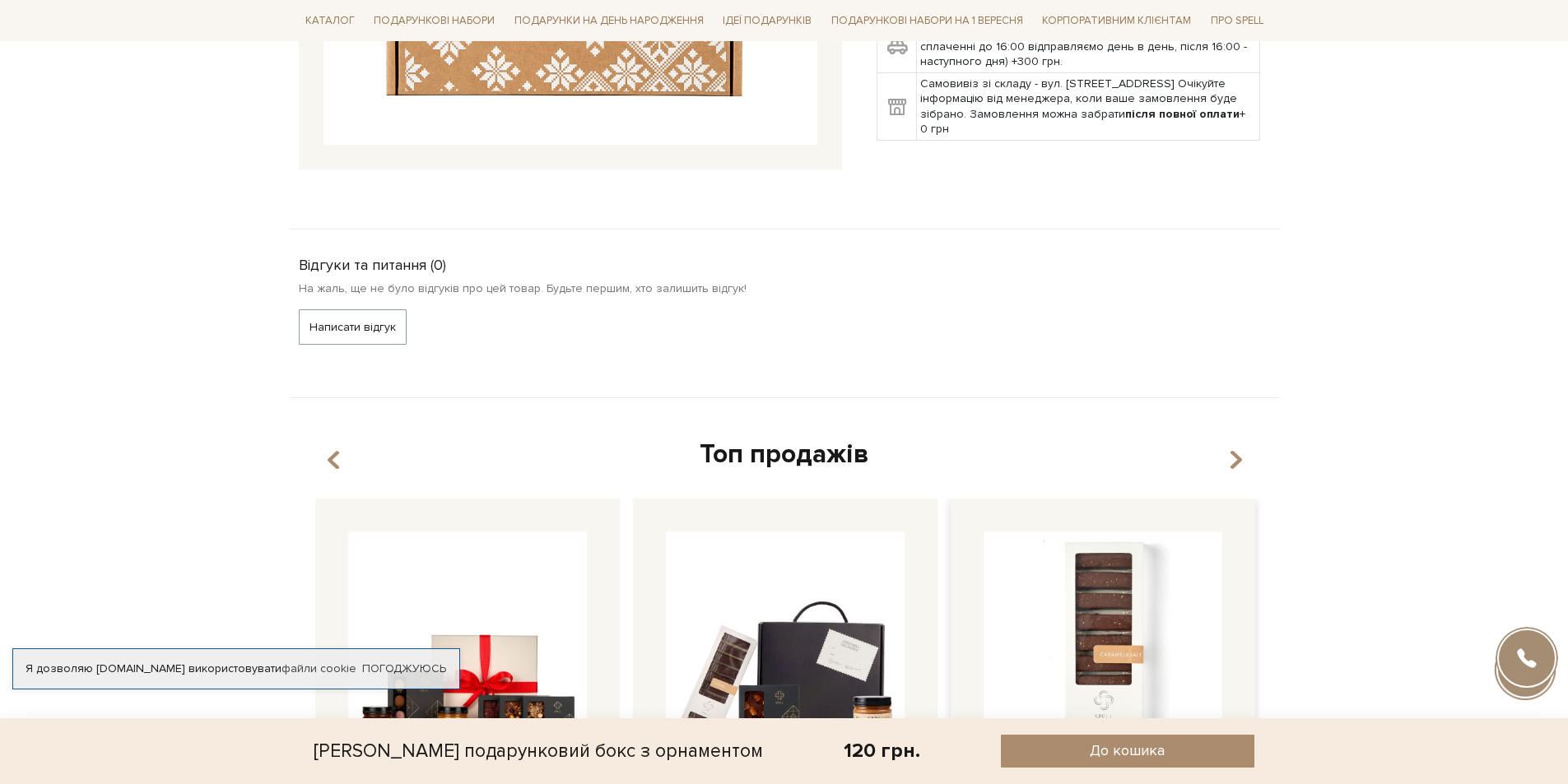
scroll to position [822, 0]
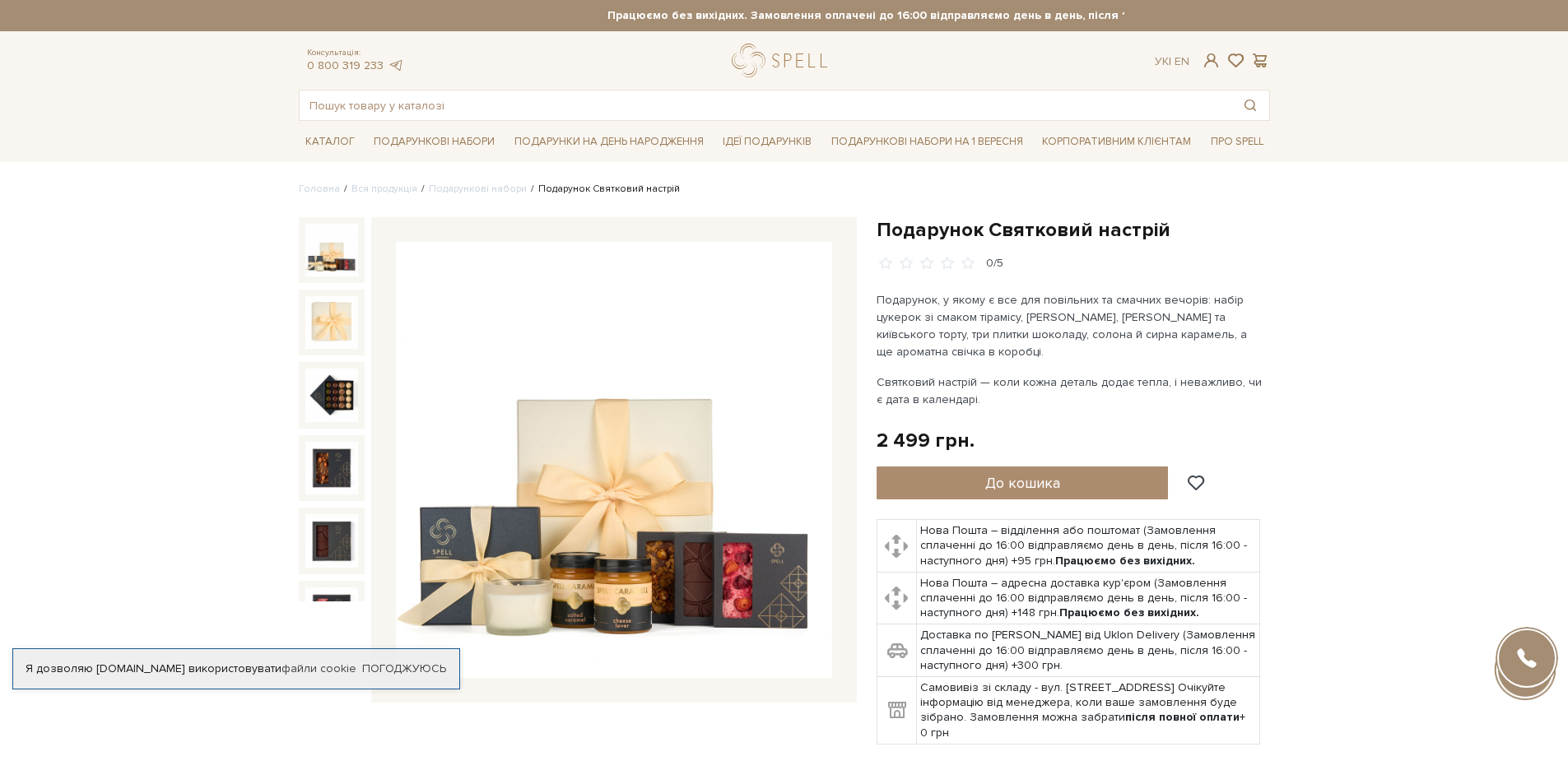
click at [334, 250] on img at bounding box center [332, 250] width 53 height 53
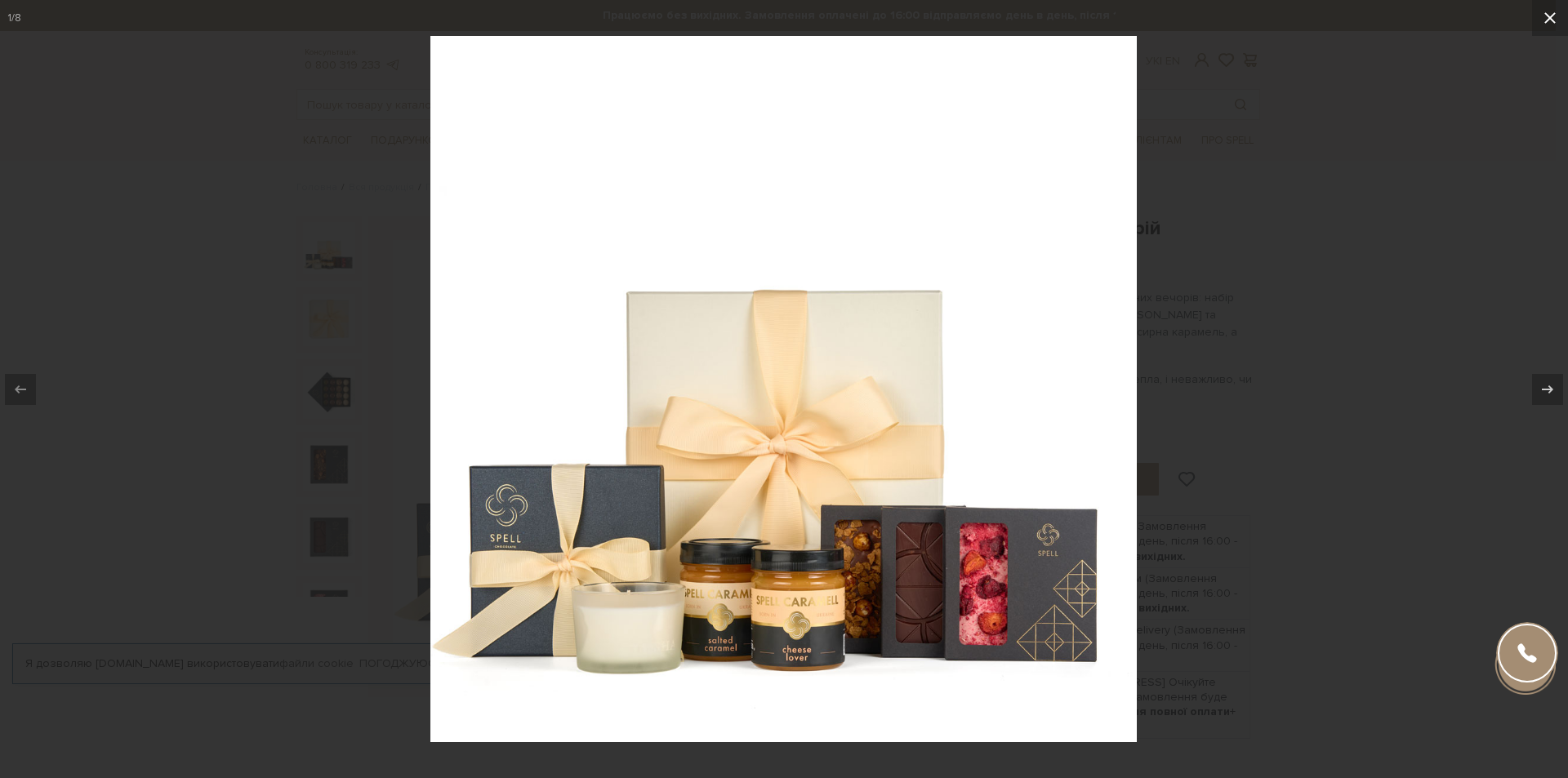
click at [1553, 16] on icon at bounding box center [1550, 18] width 12 height 12
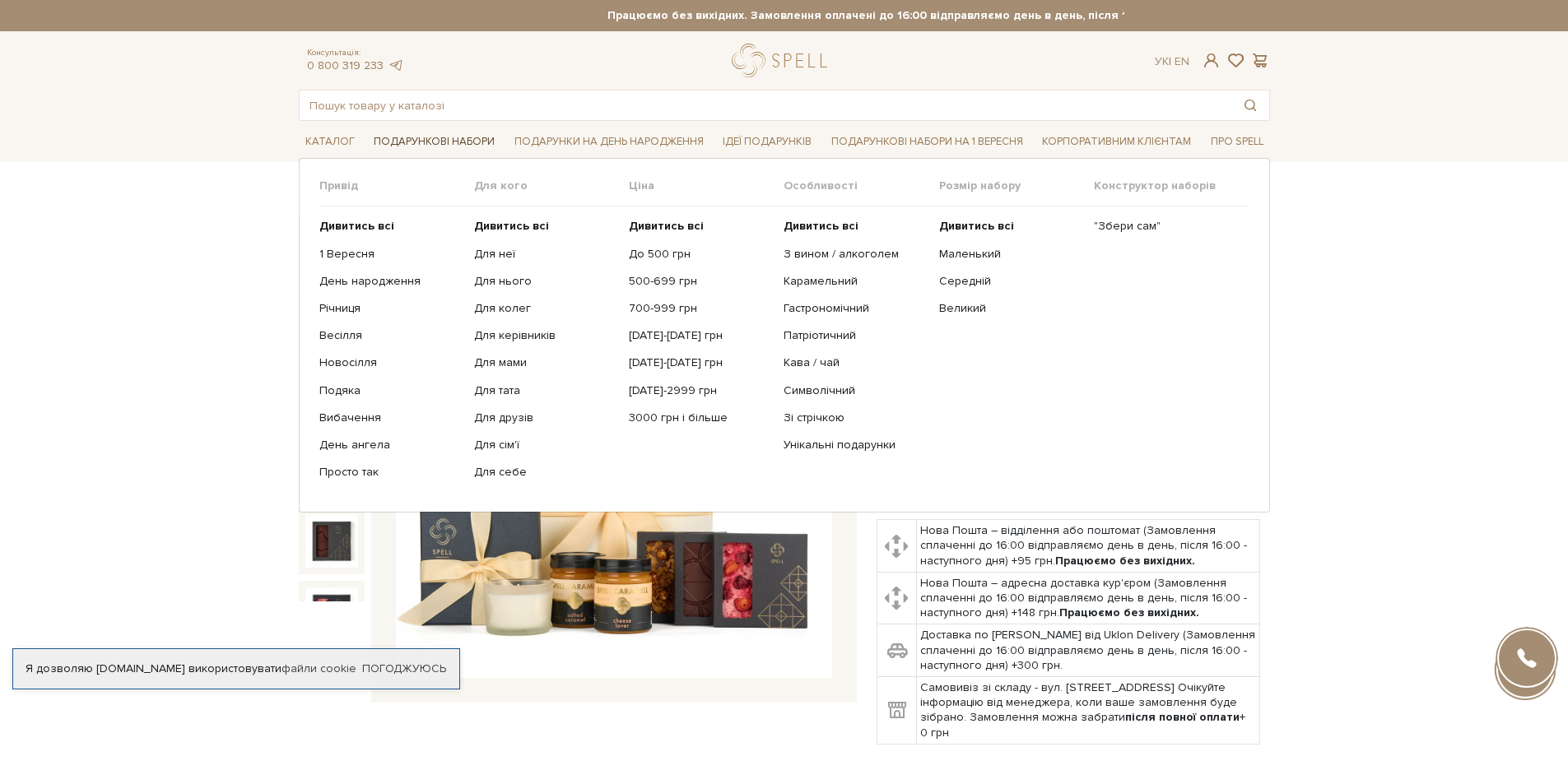
click at [415, 139] on span "Подарункові набори" at bounding box center [434, 142] width 134 height 26
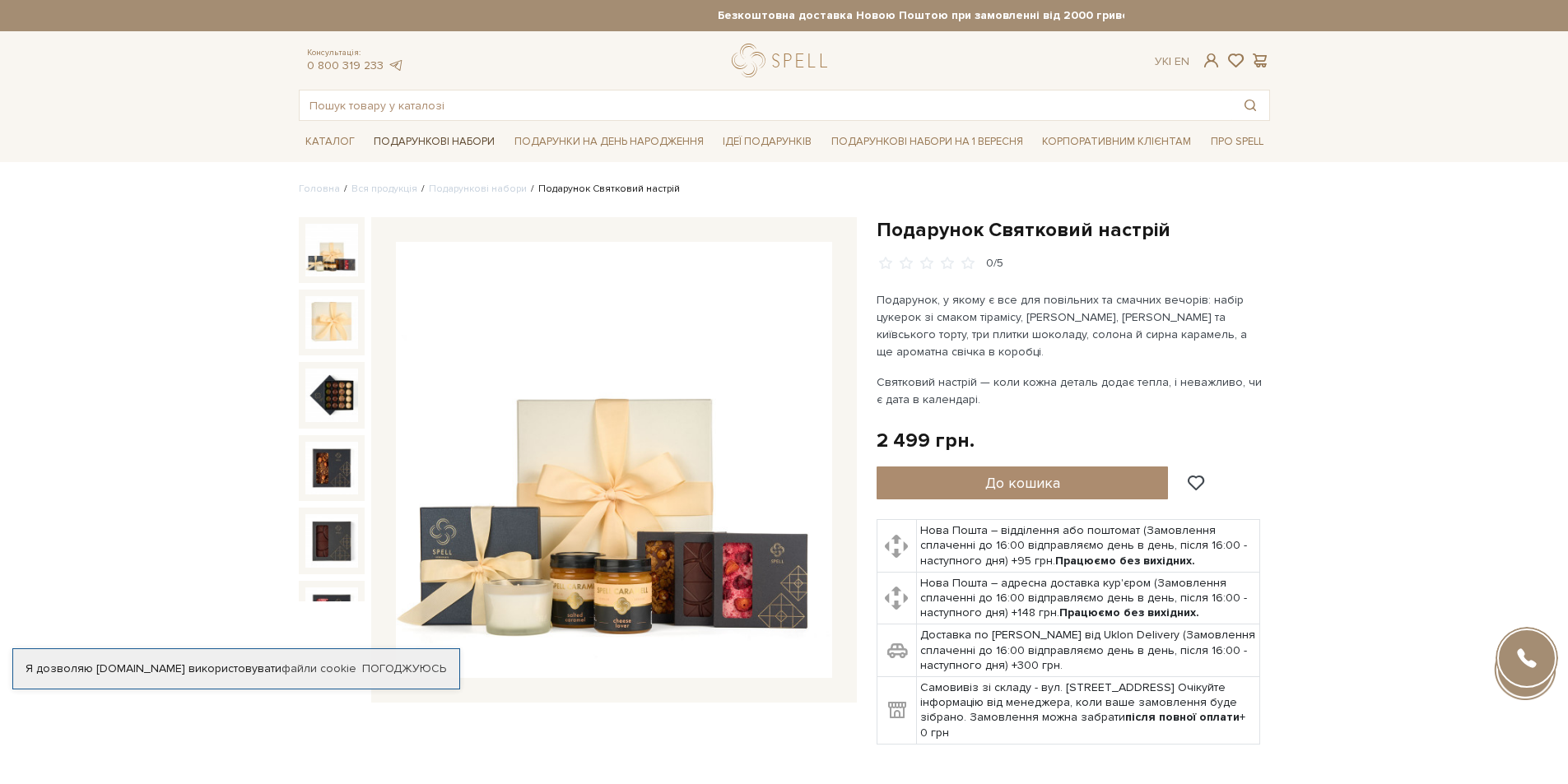
click at [449, 137] on span "Подарункові набори" at bounding box center [434, 142] width 134 height 26
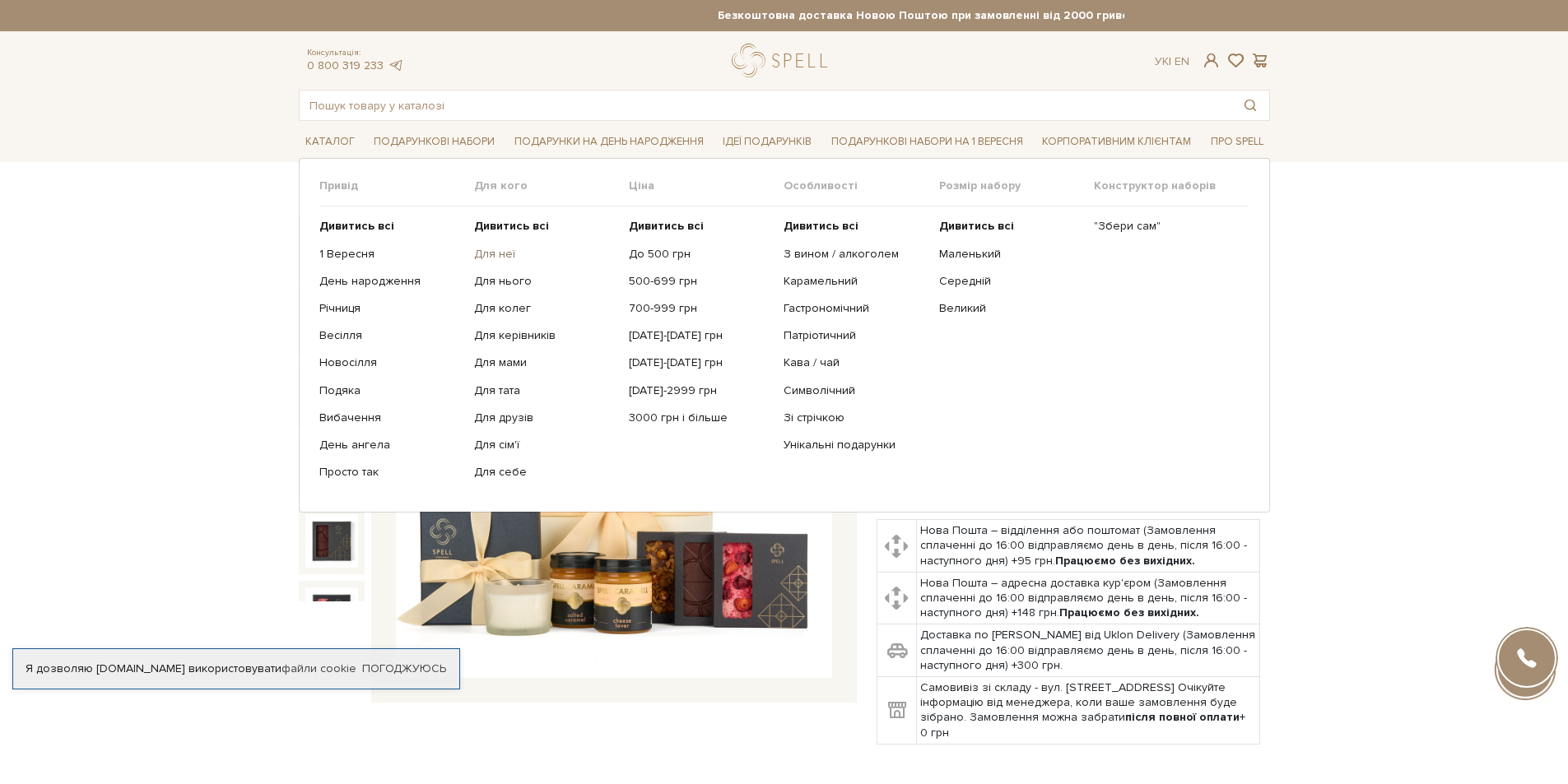
click at [491, 254] on link "Для неї" at bounding box center [546, 254] width 143 height 15
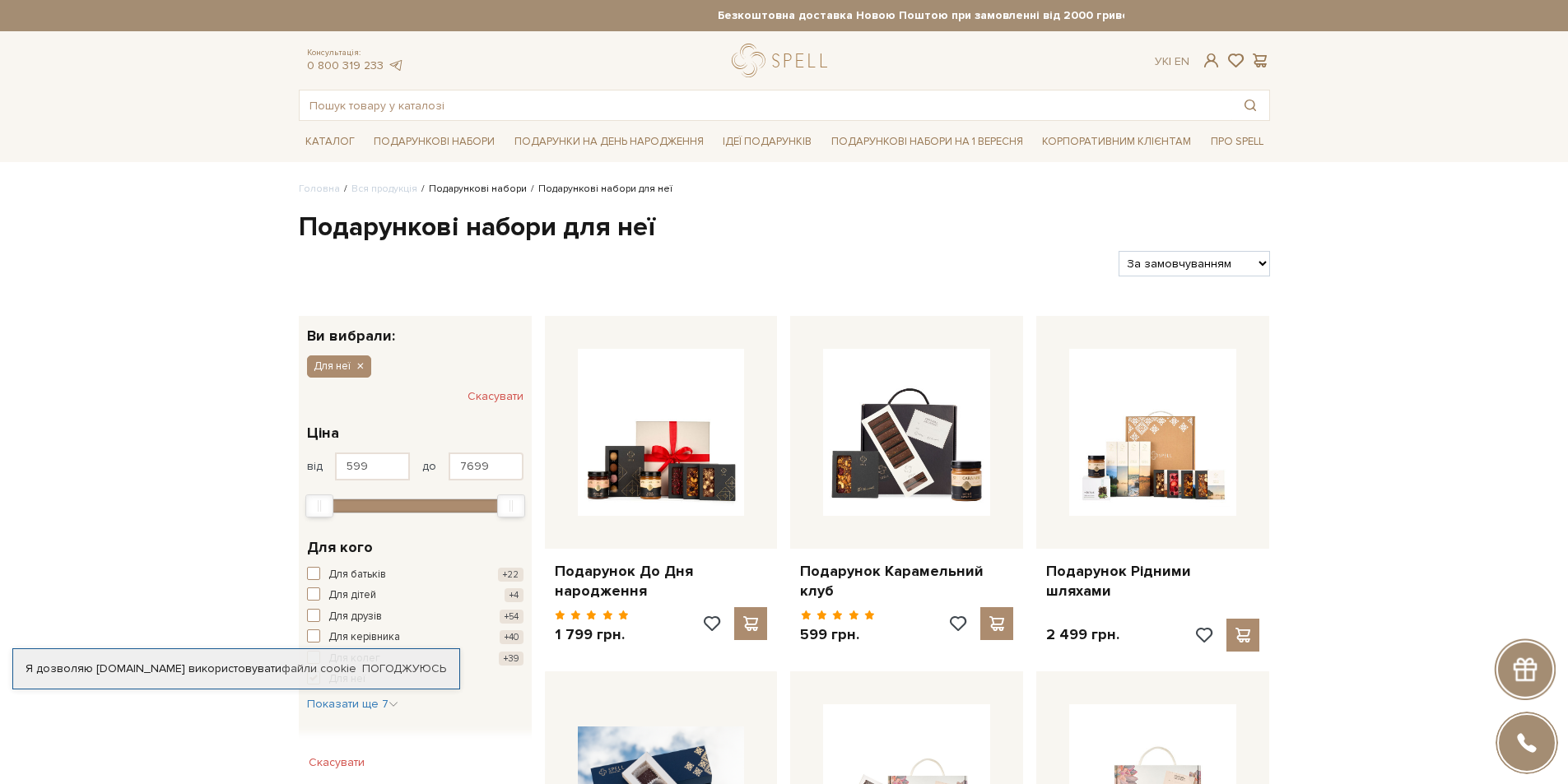
click at [453, 187] on link "Подарункові набори" at bounding box center [477, 189] width 98 height 13
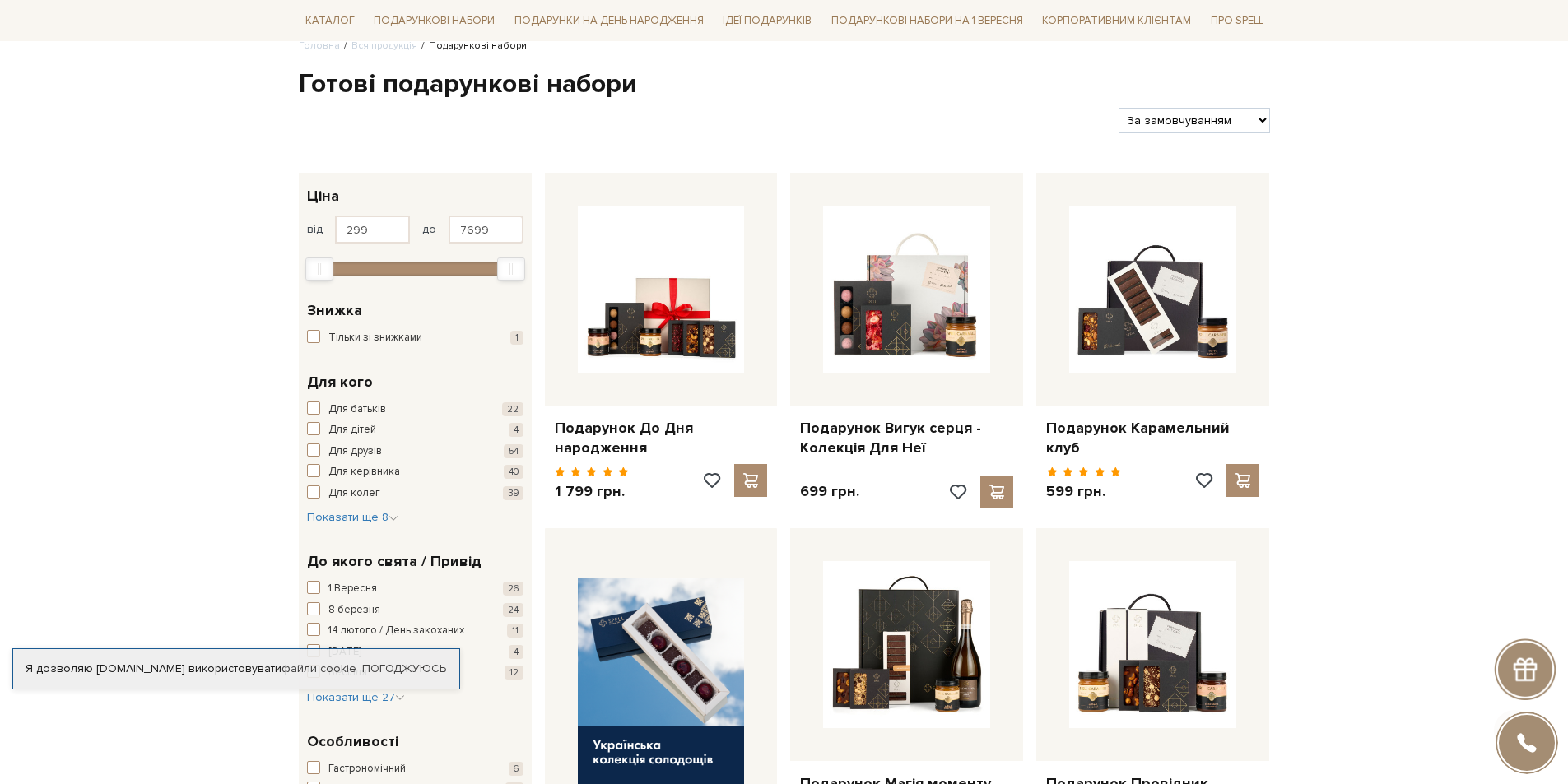
scroll to position [164, 0]
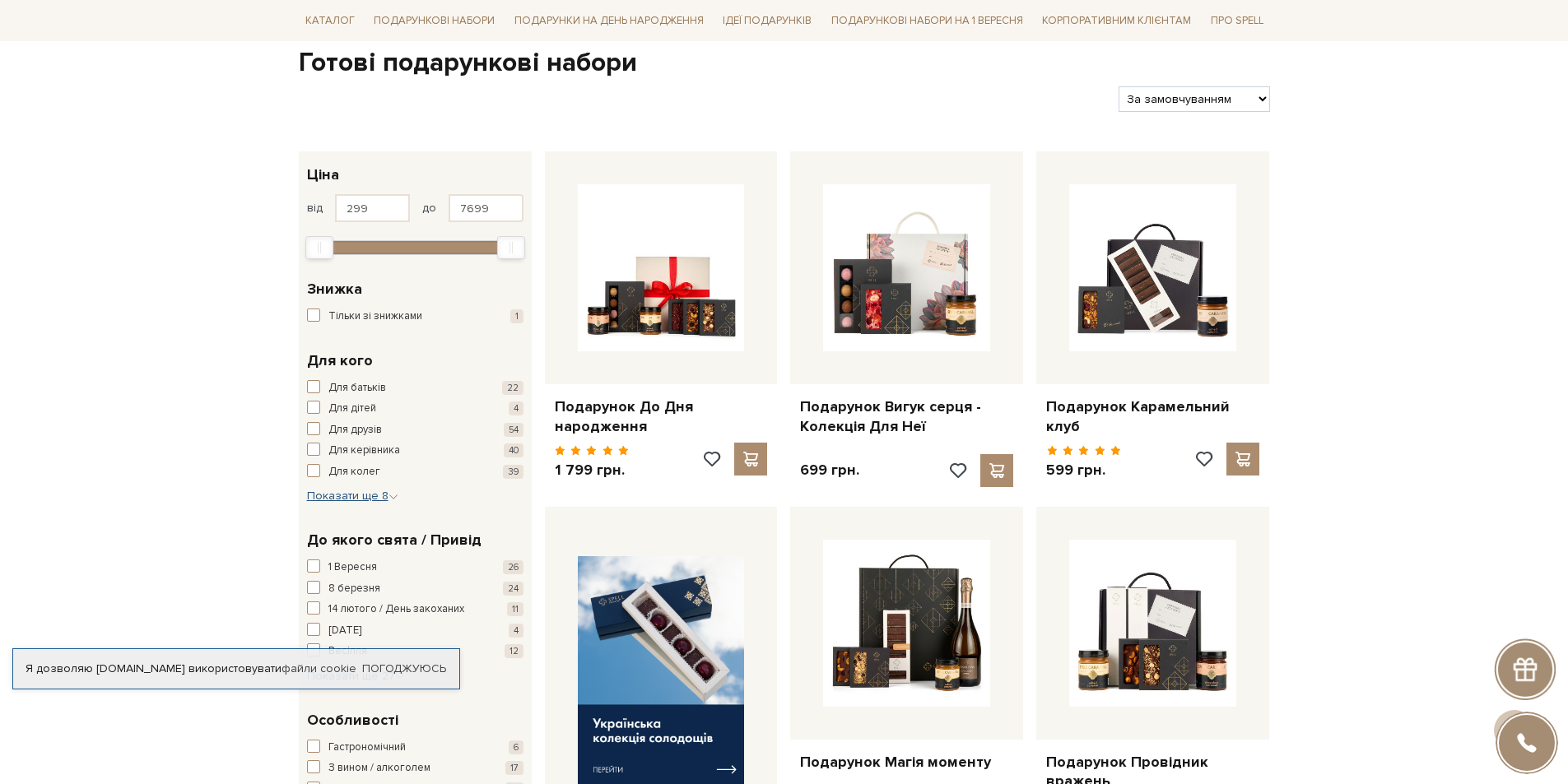
click at [396, 492] on icon "button" at bounding box center [393, 496] width 10 height 10
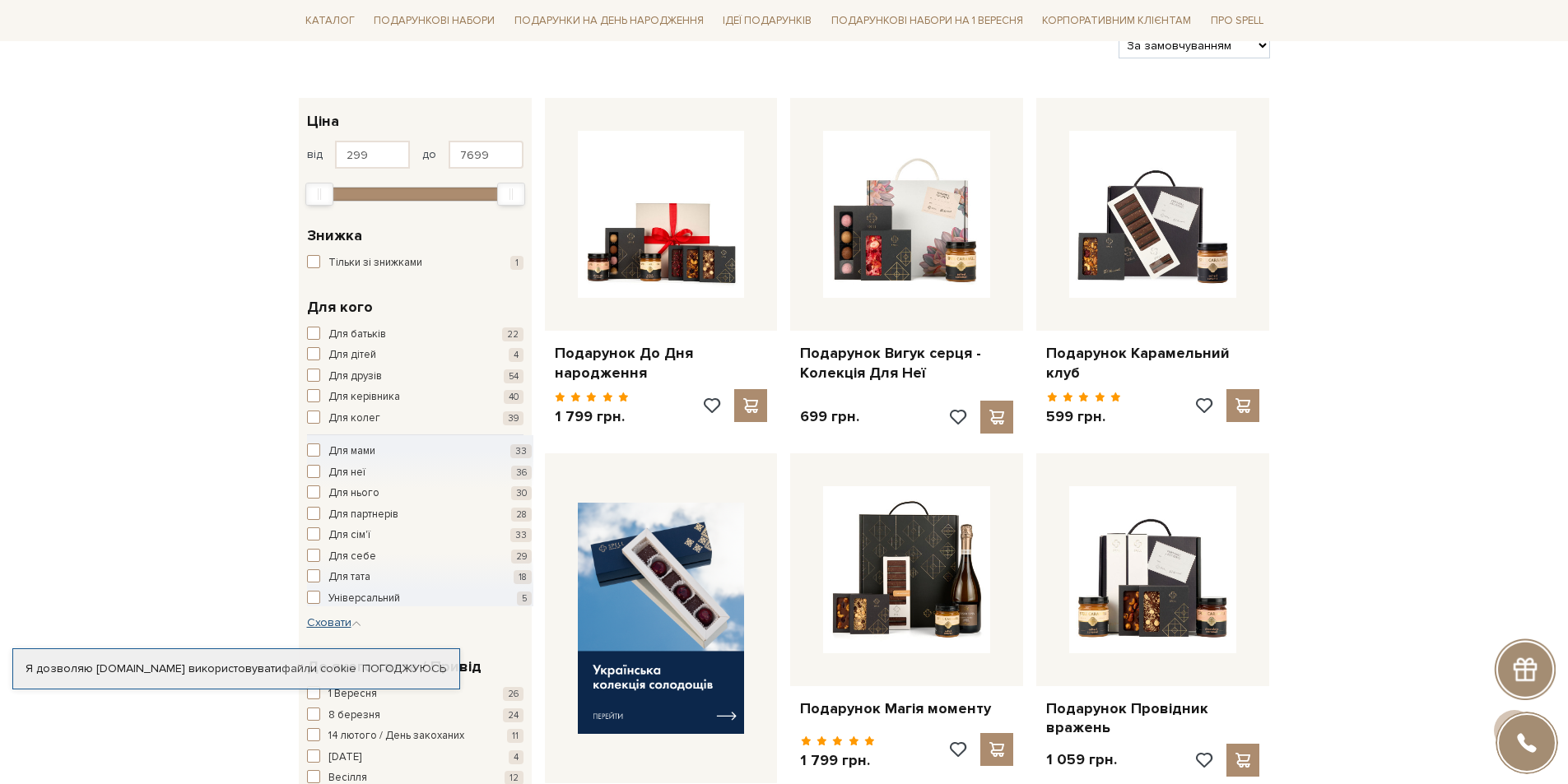
scroll to position [247, 0]
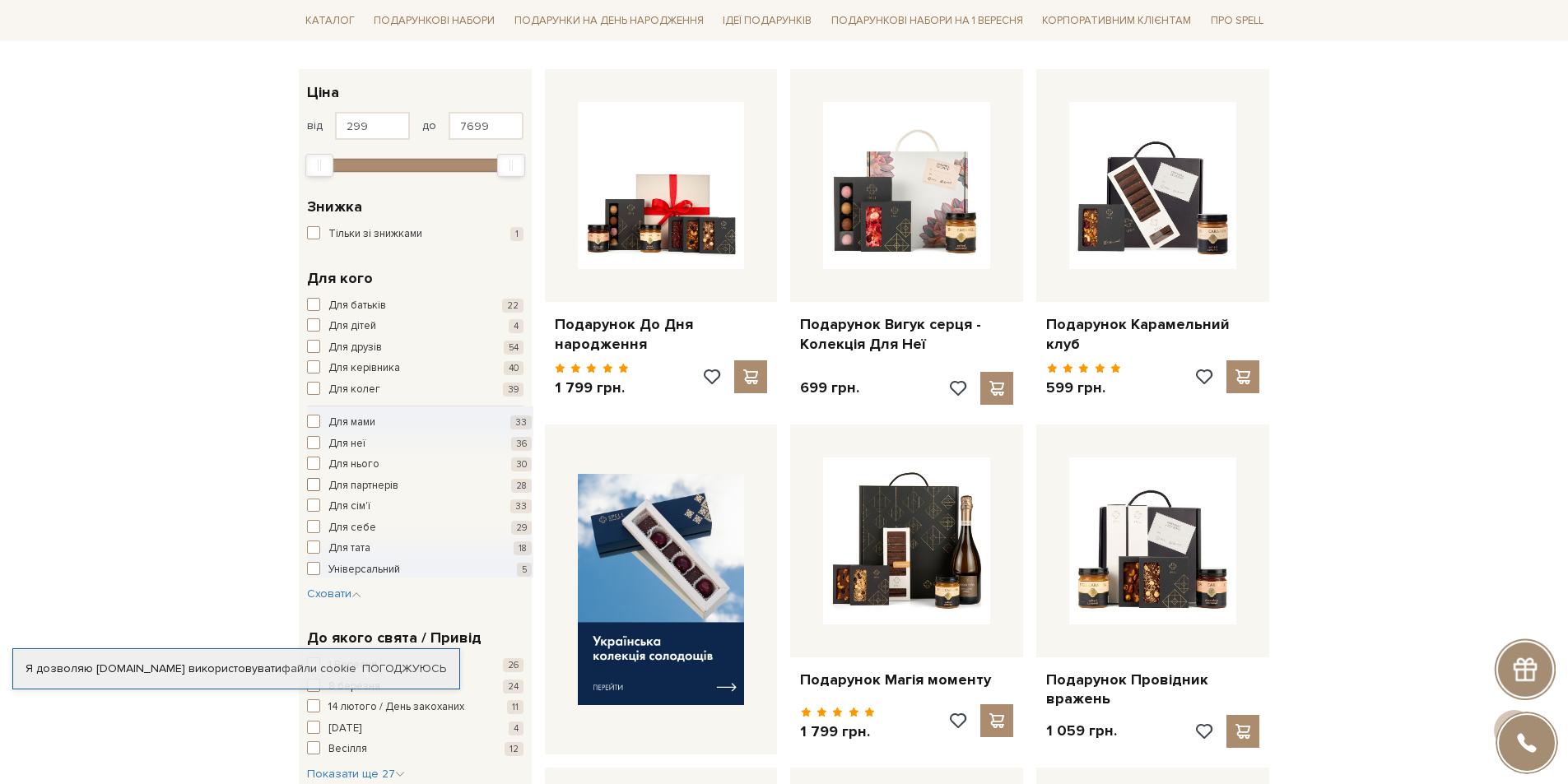
click at [315, 483] on span "button" at bounding box center [314, 484] width 13 height 13
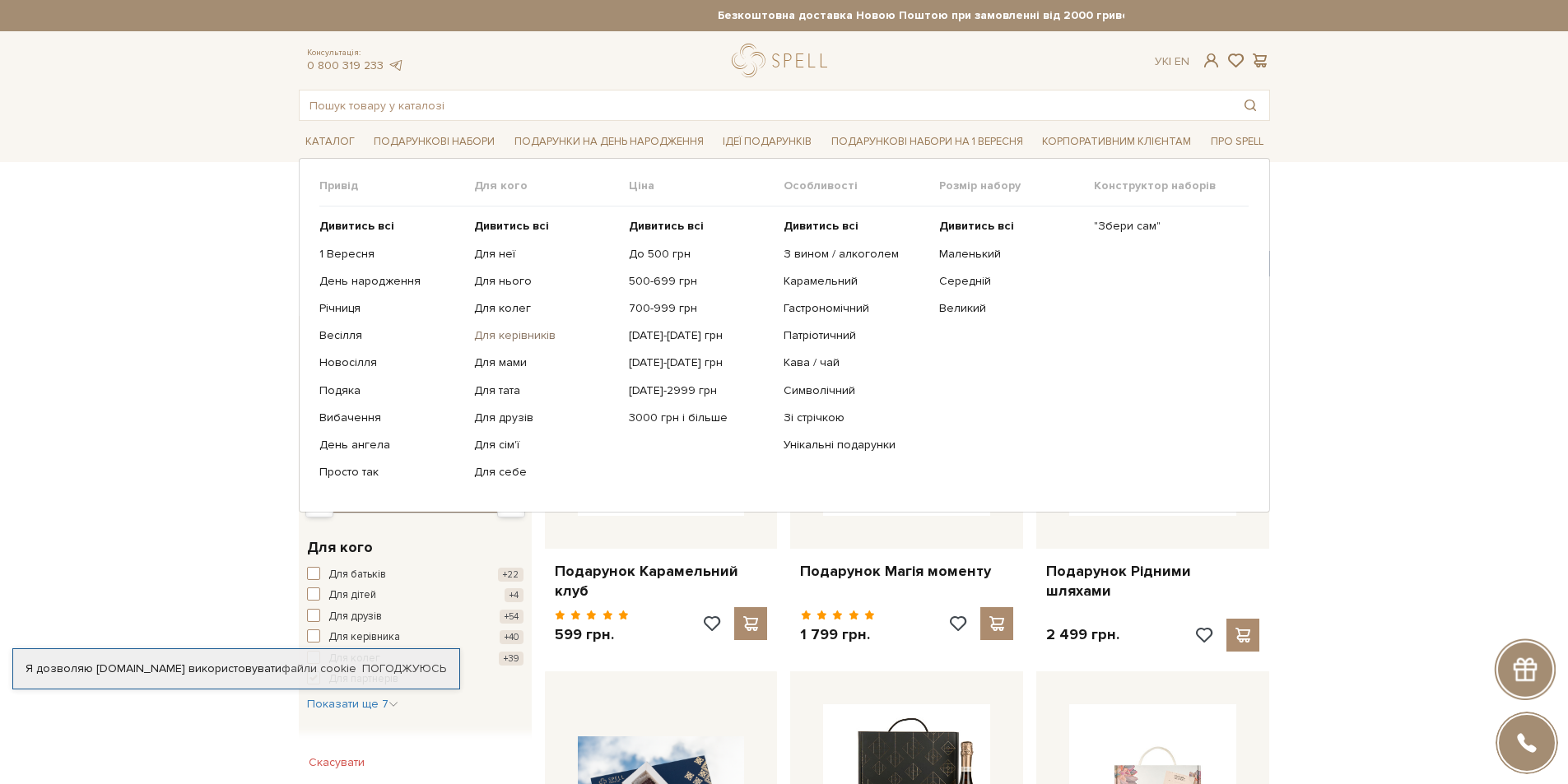
click at [513, 331] on link "Для керівників" at bounding box center [546, 335] width 143 height 15
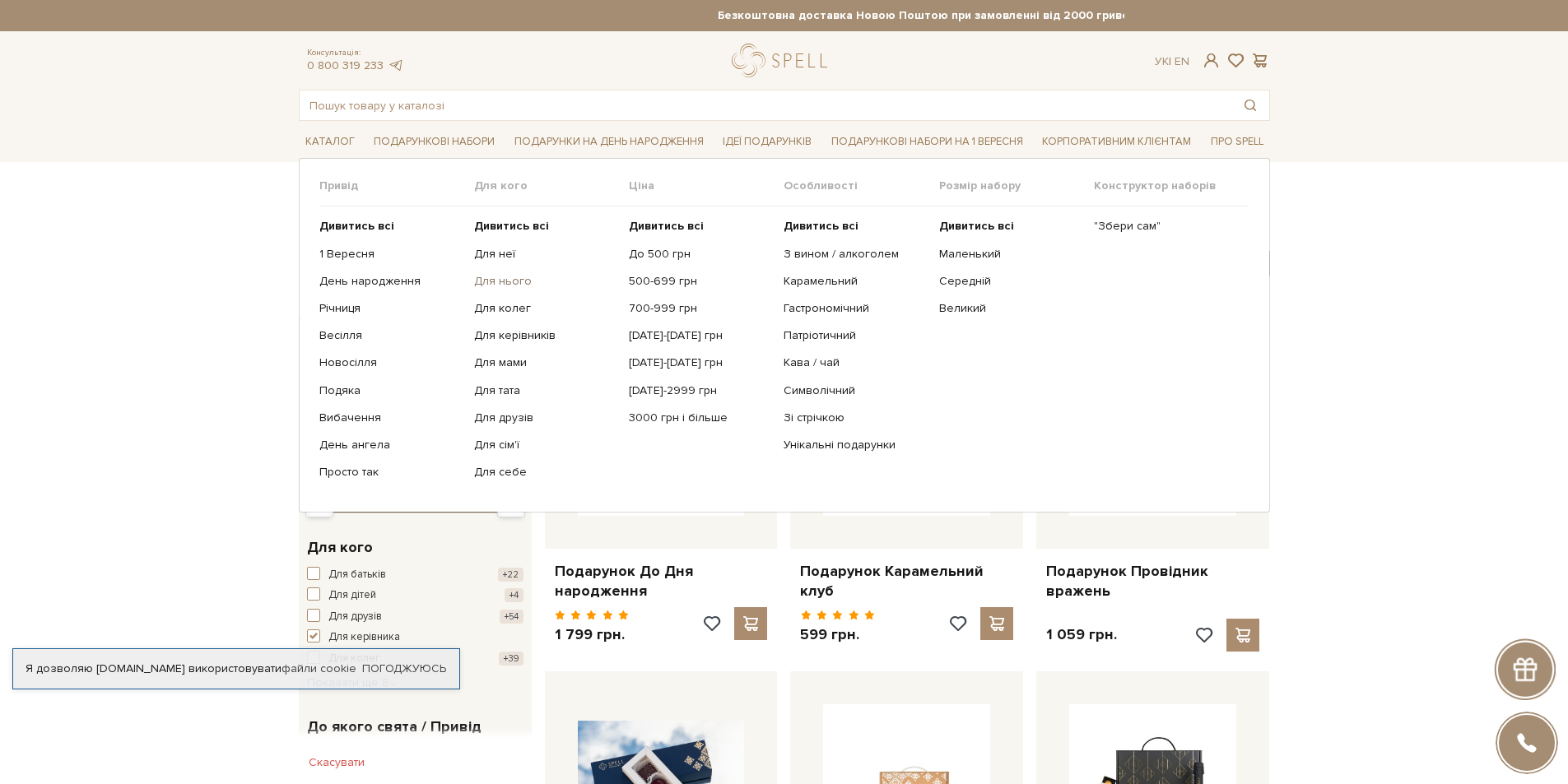
click at [504, 281] on link "Для нього" at bounding box center [546, 281] width 143 height 15
